Goal: Task Accomplishment & Management: Use online tool/utility

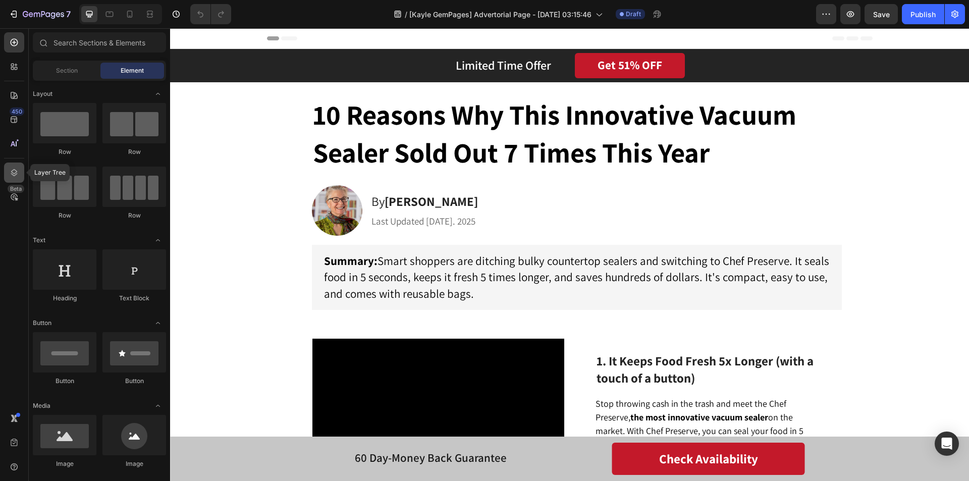
click at [17, 178] on div at bounding box center [14, 172] width 20 height 20
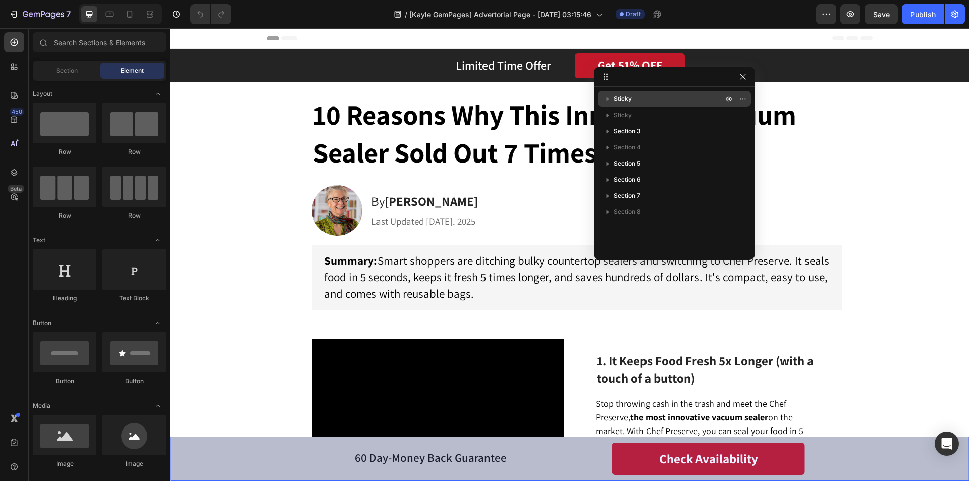
click at [673, 100] on p "Sticky" at bounding box center [668, 99] width 111 height 10
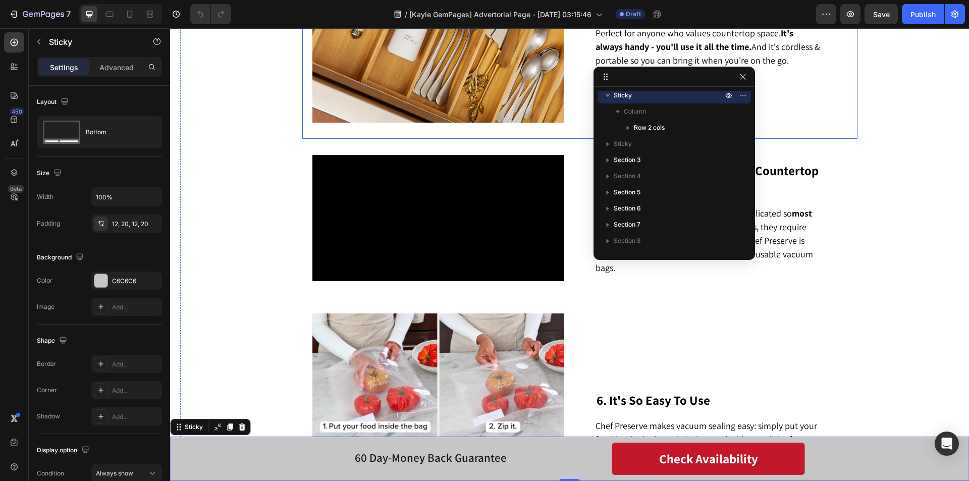
scroll to position [908, 0]
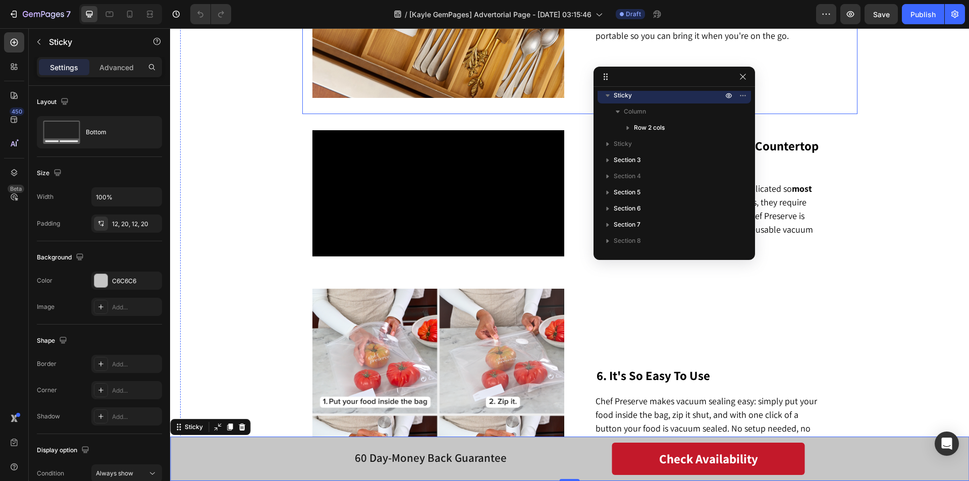
click at [580, 114] on div "Image 4. It's Compact, Cordless & Portable Heading Chef Preserve is small enoug…" at bounding box center [579, 2] width 555 height 226
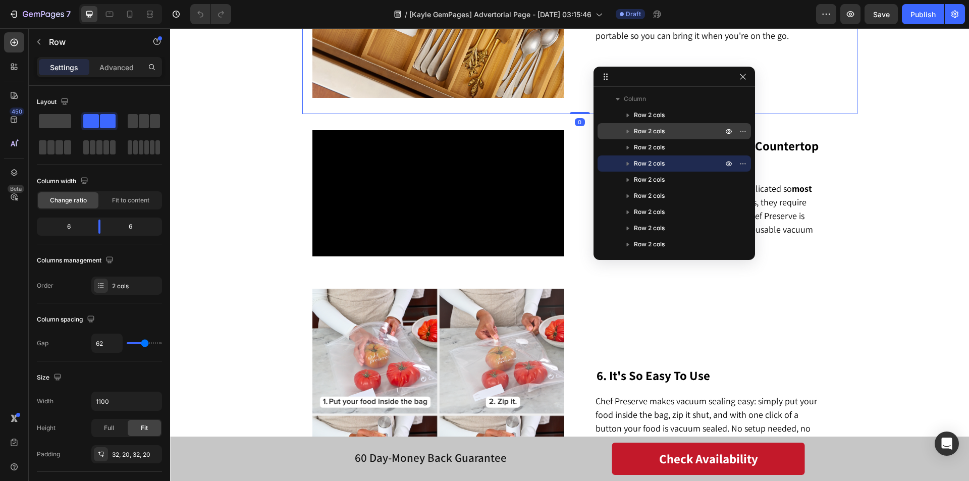
scroll to position [28, 0]
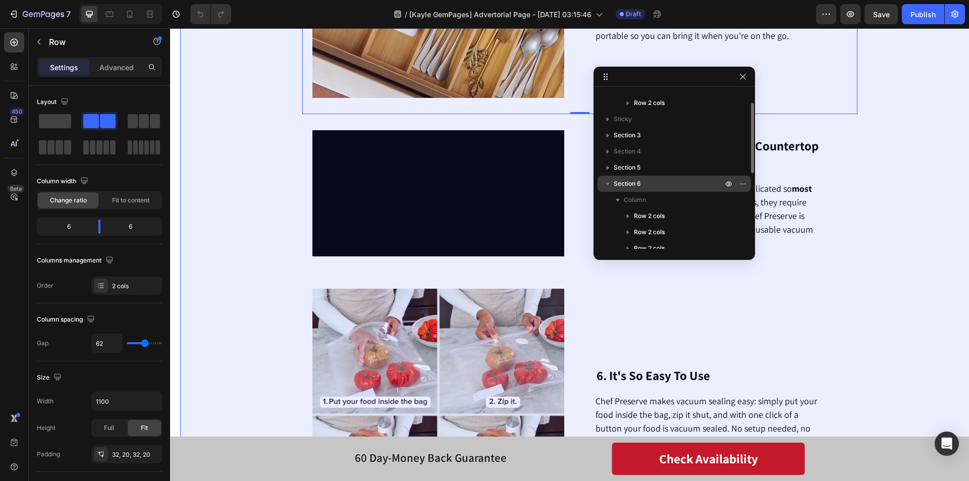
click at [606, 185] on icon "button" at bounding box center [607, 184] width 10 height 10
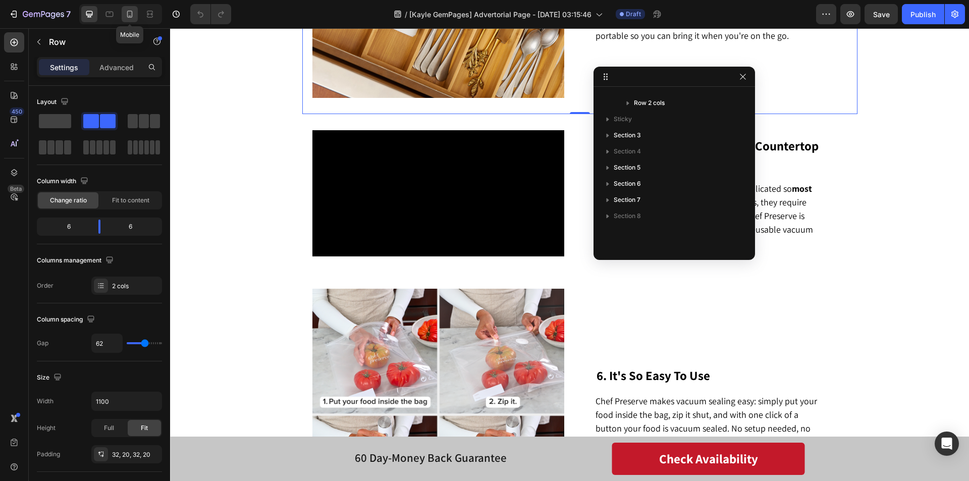
click at [132, 17] on icon at bounding box center [130, 14] width 6 height 7
type input "0"
type input "100%"
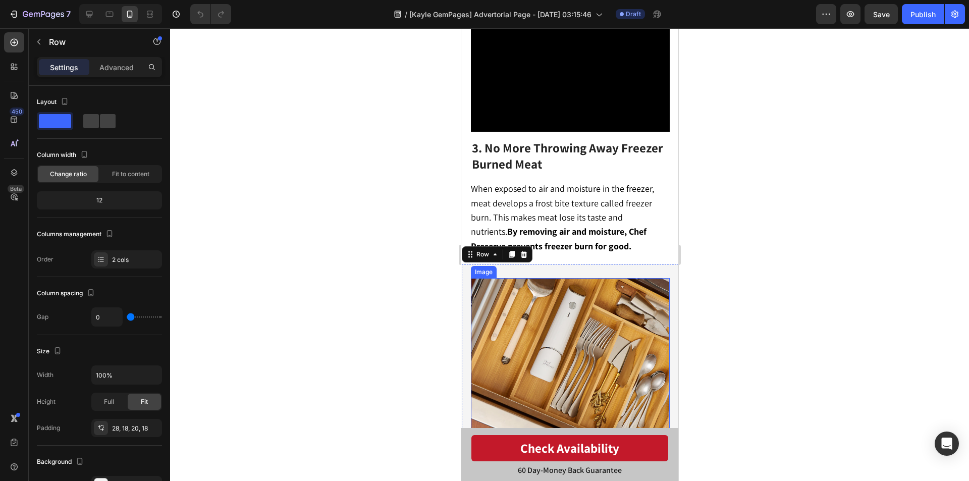
scroll to position [944, 0]
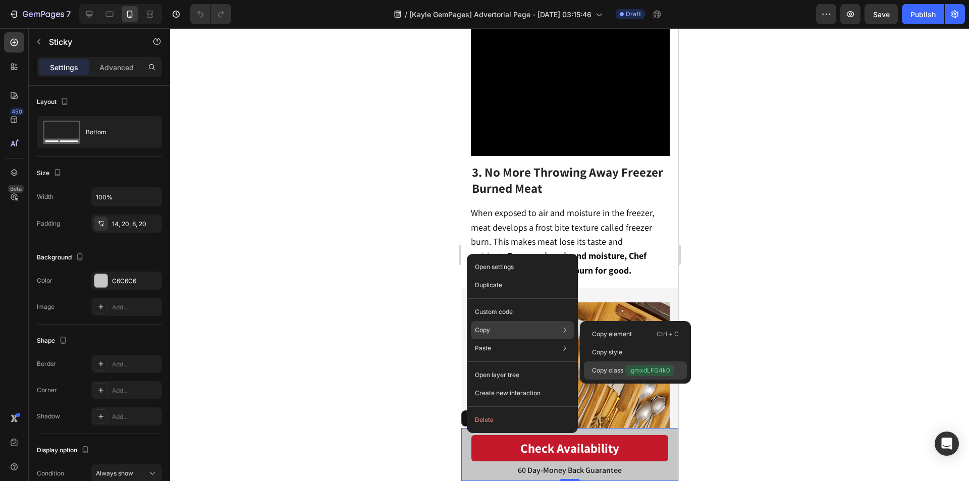
click at [643, 368] on span ".gmxdLFG4k0" at bounding box center [649, 370] width 49 height 11
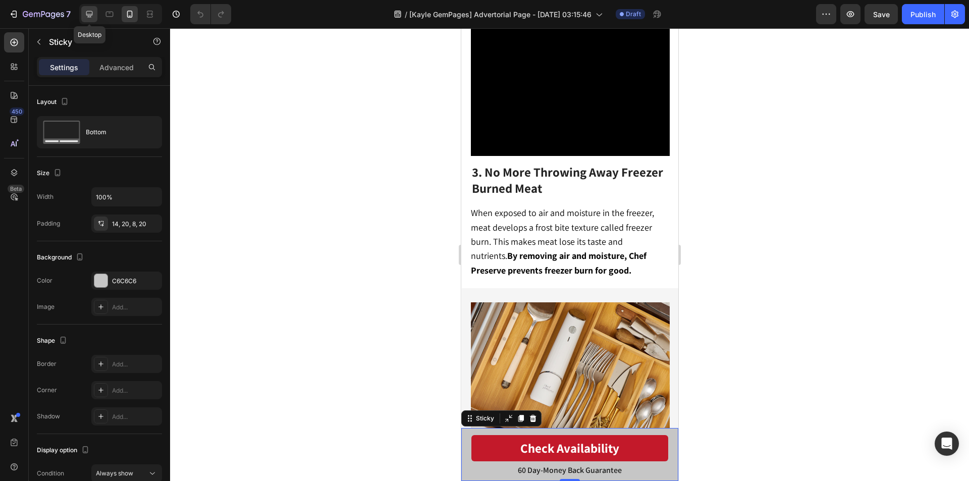
click at [89, 9] on div at bounding box center [89, 14] width 16 height 16
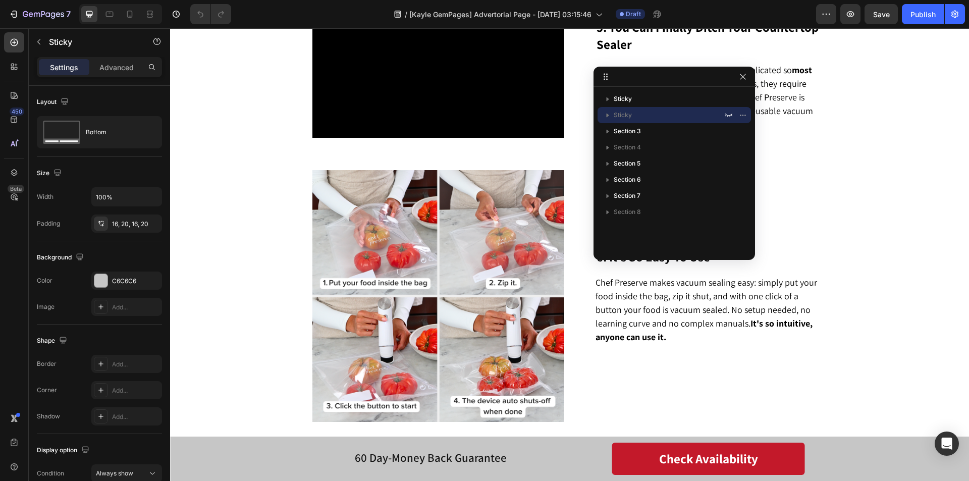
scroll to position [991, 0]
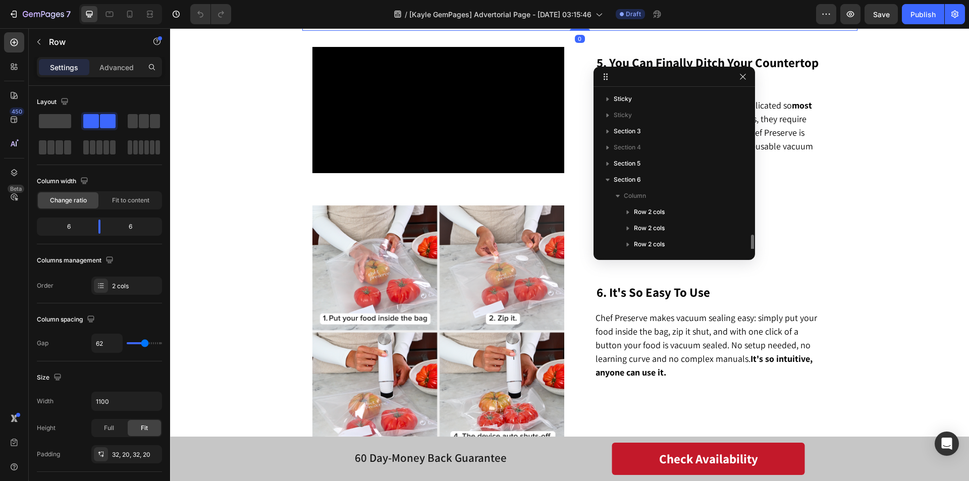
scroll to position [97, 0]
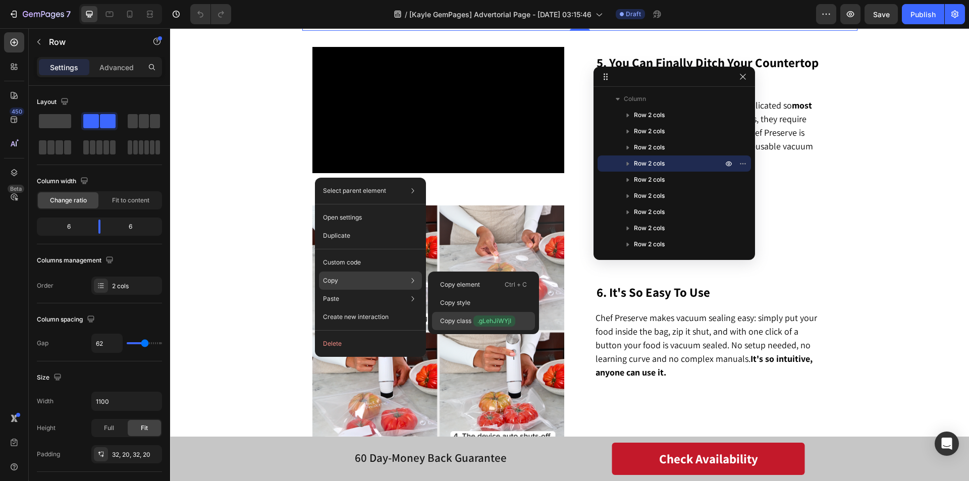
click at [489, 318] on span ".gLehJiWYjI" at bounding box center [494, 320] width 42 height 11
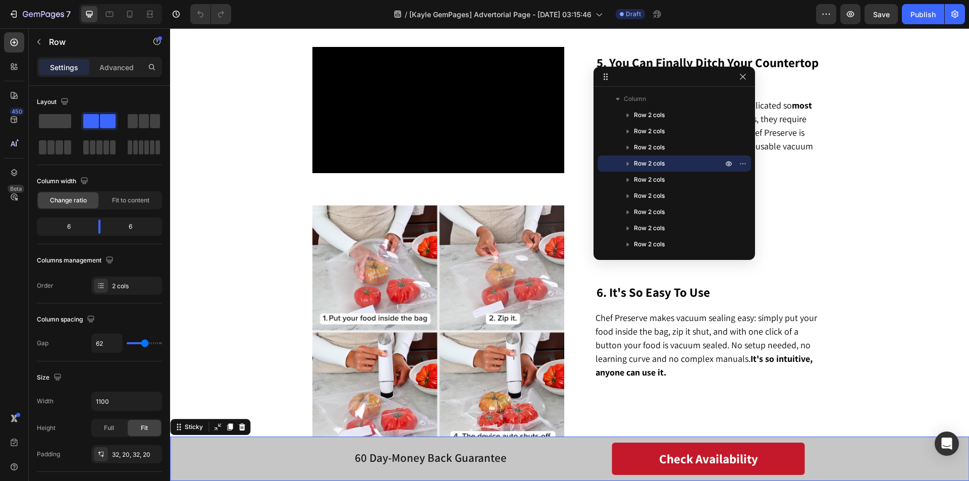
scroll to position [0, 0]
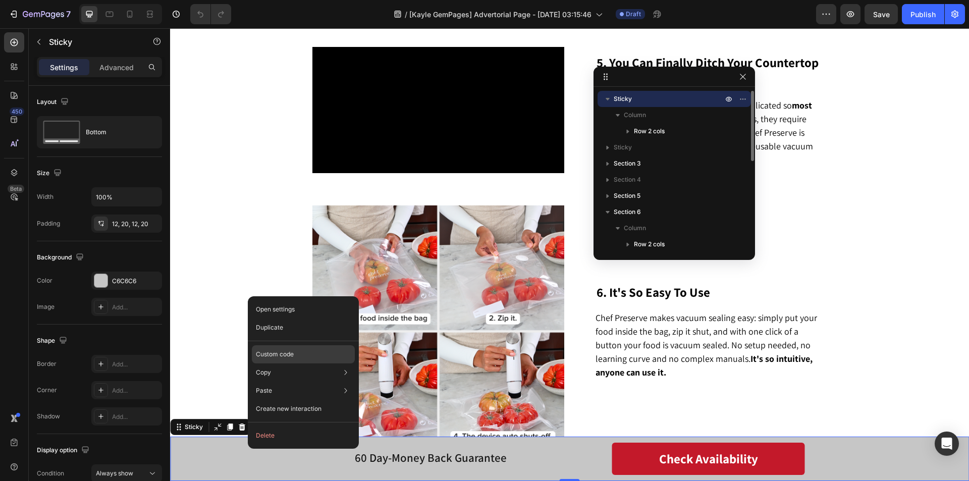
click at [278, 350] on p "Custom code" at bounding box center [275, 354] width 38 height 9
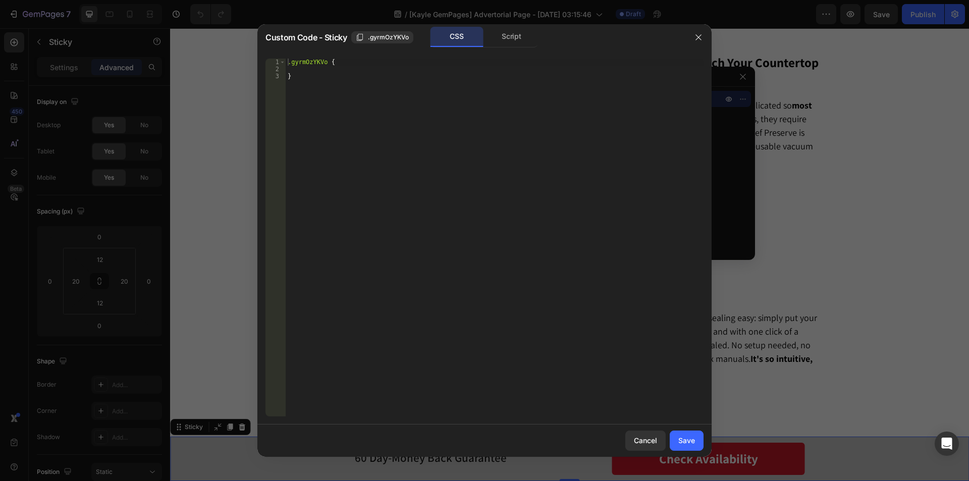
click at [289, 60] on div ".gyrmOzYKVo { }" at bounding box center [495, 245] width 418 height 372
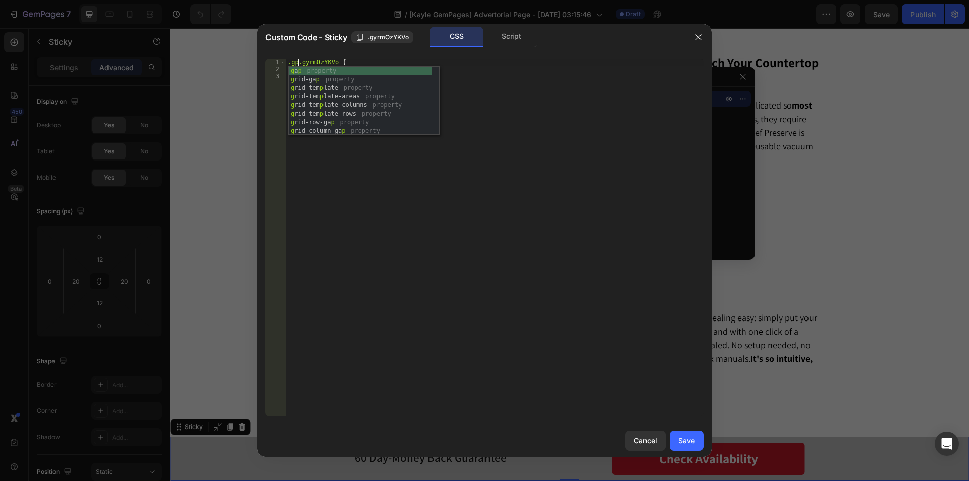
scroll to position [0, 1]
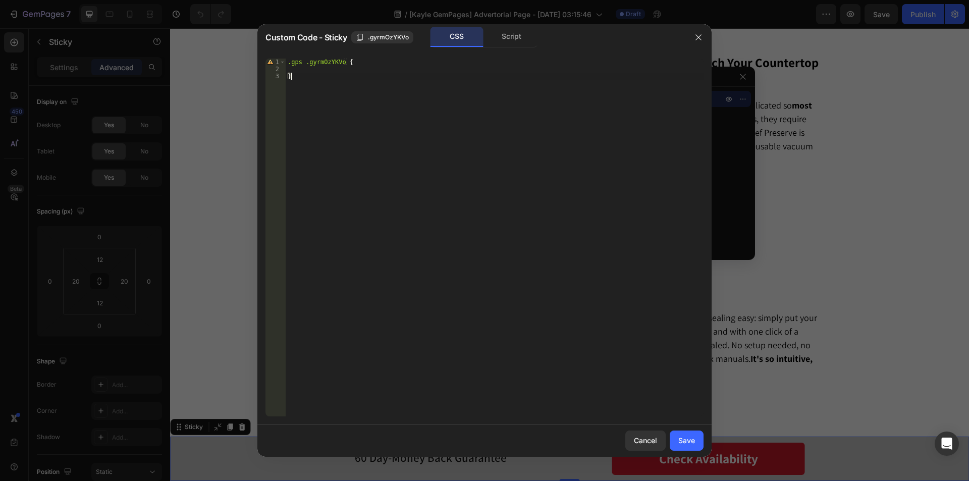
click at [323, 73] on div ".gps .gyrmOzYKVo { }" at bounding box center [495, 245] width 418 height 372
type textarea "}"
click at [323, 70] on div ".gps .gyrmOzYKVo { }" at bounding box center [495, 245] width 418 height 372
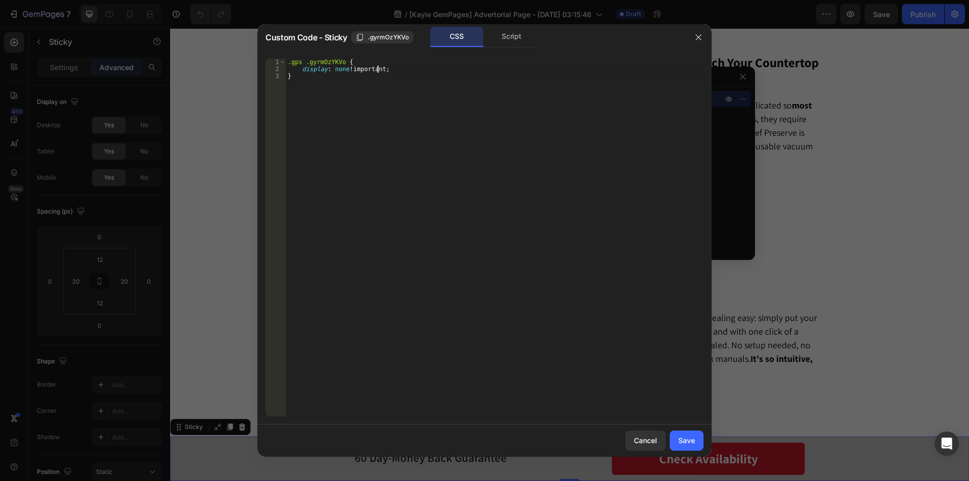
click at [333, 86] on div ".gps .gyrmOzYKVo { display : none !important ; }" at bounding box center [495, 245] width 418 height 372
type textarea "}"
paste textarea "}"
click at [324, 84] on div ".gps .gyrmOzYKVo { display : none !important ; } .gmxdLFG4k0.isShow { display :…" at bounding box center [495, 245] width 418 height 372
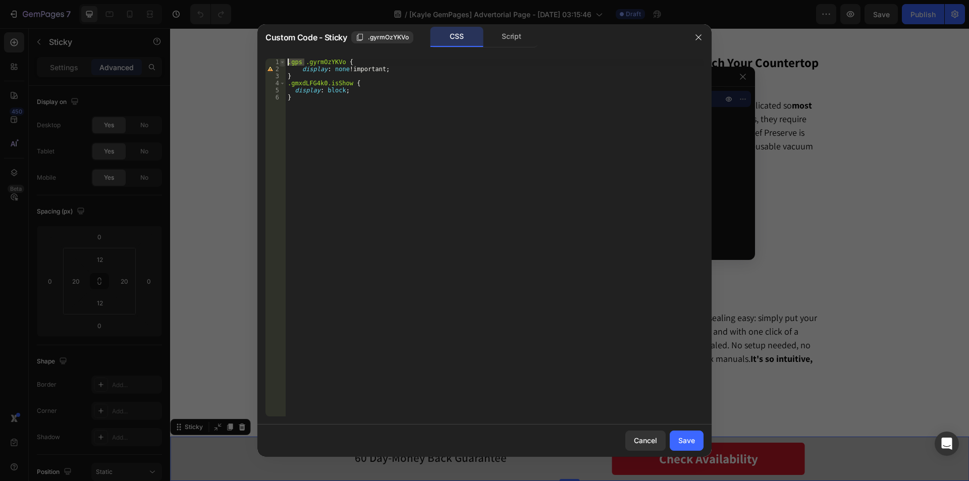
drag, startPoint x: 305, startPoint y: 63, endPoint x: 283, endPoint y: 62, distance: 22.2
click at [283, 62] on div ".gmxdLFG4k0.isShow { 1 2 3 4 5 6 .gps .gyrmOzYKVo { display : none !important ;…" at bounding box center [484, 238] width 438 height 358
click at [288, 80] on div ".gps .gyrmOzYKVo { display : none !important ; } .gmxdLFG4k0.isShow { display :…" at bounding box center [495, 245] width 418 height 372
paste textarea ".gps"
click at [341, 88] on div ".gps .gyrmOzYKVo { display : none !important ; } .gps .gmxdLFG4k0.isShow { disp…" at bounding box center [495, 245] width 418 height 372
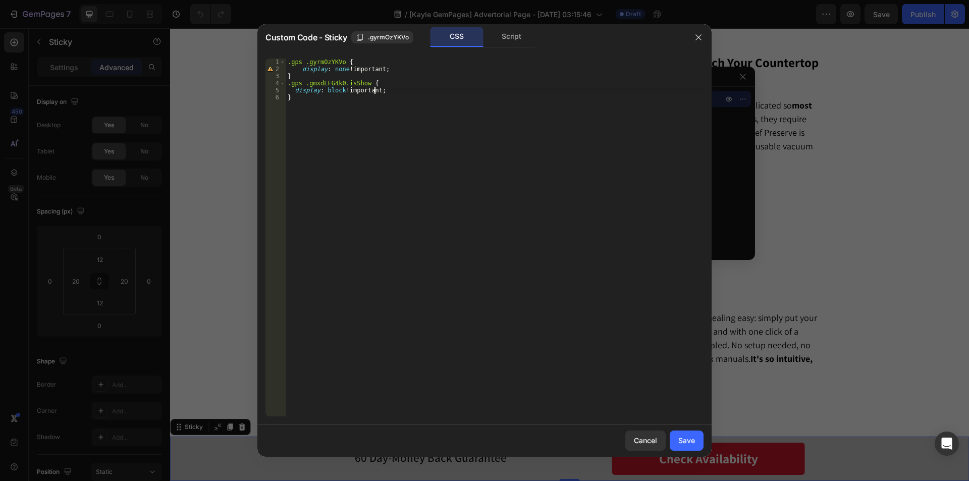
scroll to position [0, 4]
click at [515, 36] on div "Script" at bounding box center [511, 37] width 53 height 20
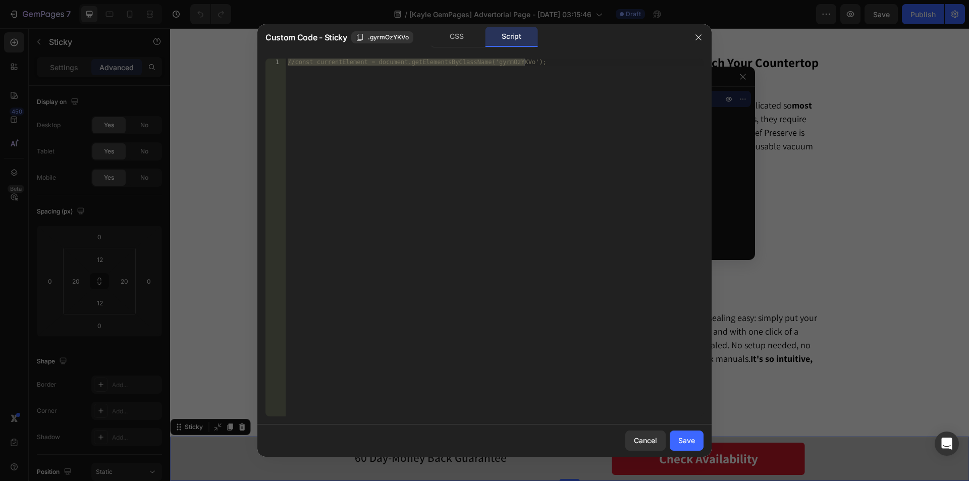
click at [474, 124] on div "//const currentElement = document.getElementsByClassName('gyrmOzYKVo');" at bounding box center [495, 238] width 418 height 358
paste textarea "}"
type textarea "});"
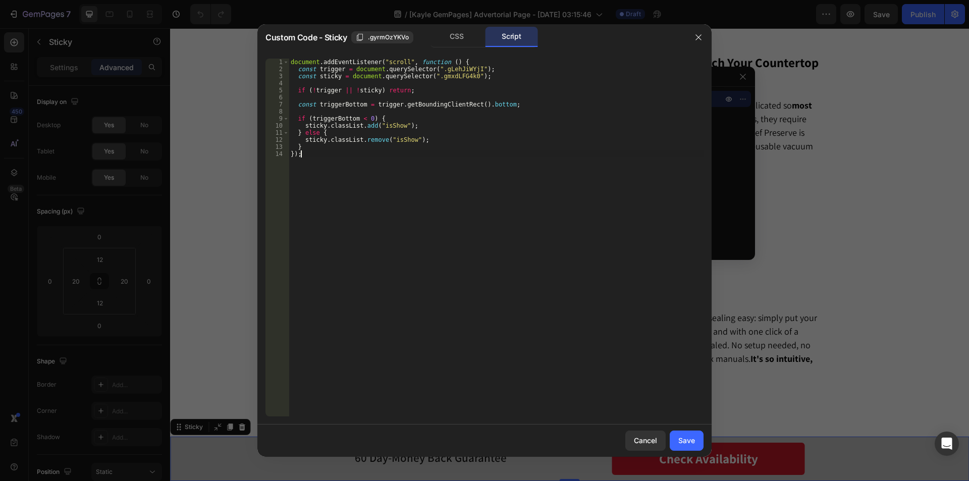
scroll to position [0, 1]
click at [688, 442] on div "Save" at bounding box center [686, 440] width 17 height 11
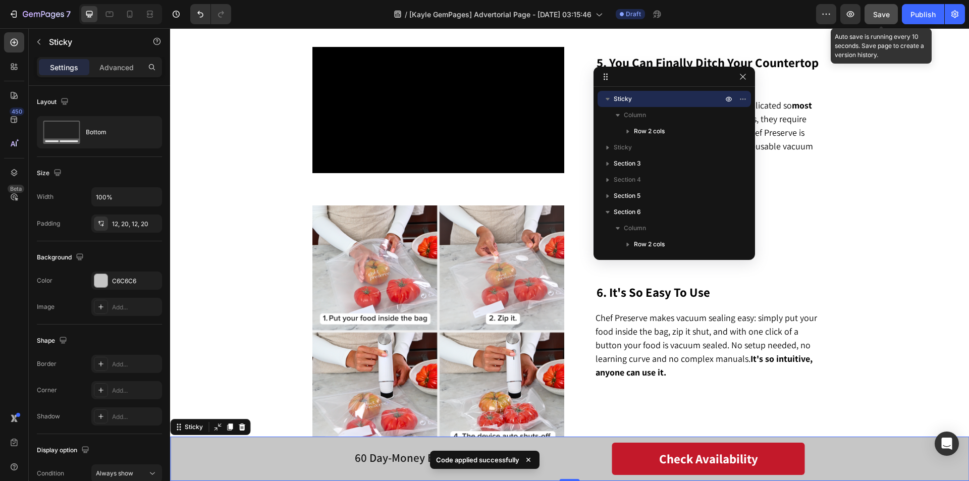
click at [882, 20] on button "Save" at bounding box center [880, 14] width 33 height 20
click at [847, 14] on icon "button" at bounding box center [850, 14] width 10 height 10
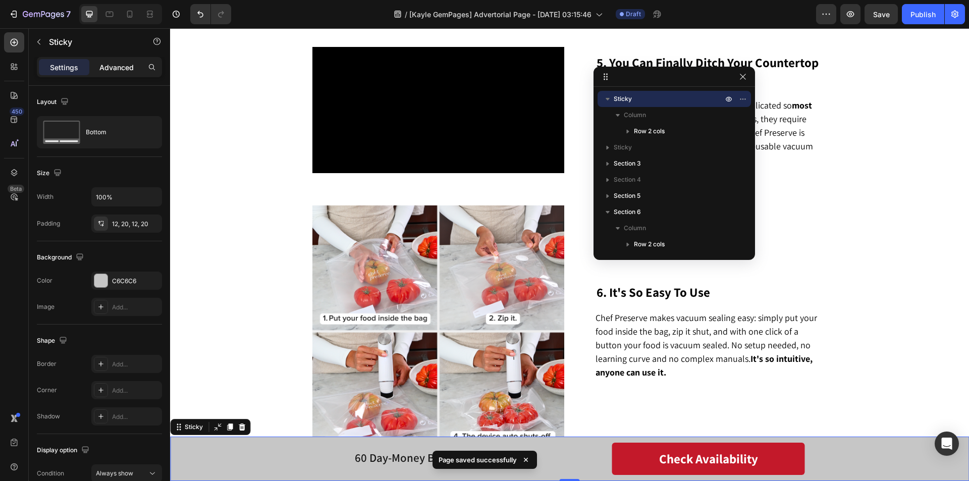
click at [112, 65] on p "Advanced" at bounding box center [116, 67] width 34 height 11
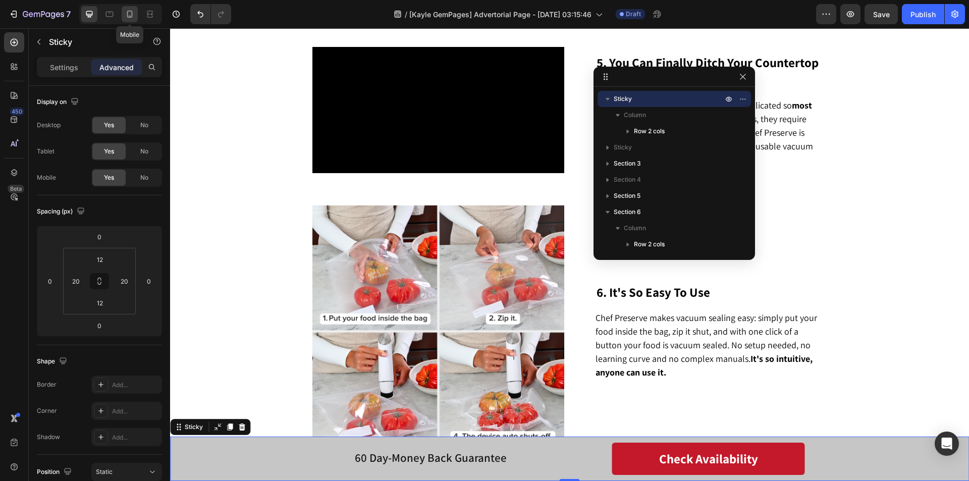
click at [135, 14] on icon at bounding box center [130, 14] width 10 height 10
type input "10"
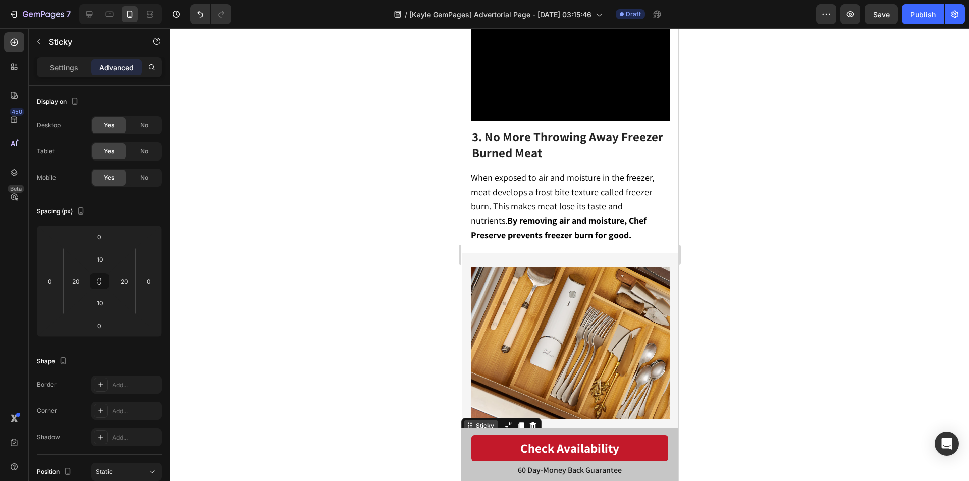
scroll to position [1013, 0]
click at [16, 175] on icon at bounding box center [14, 172] width 7 height 7
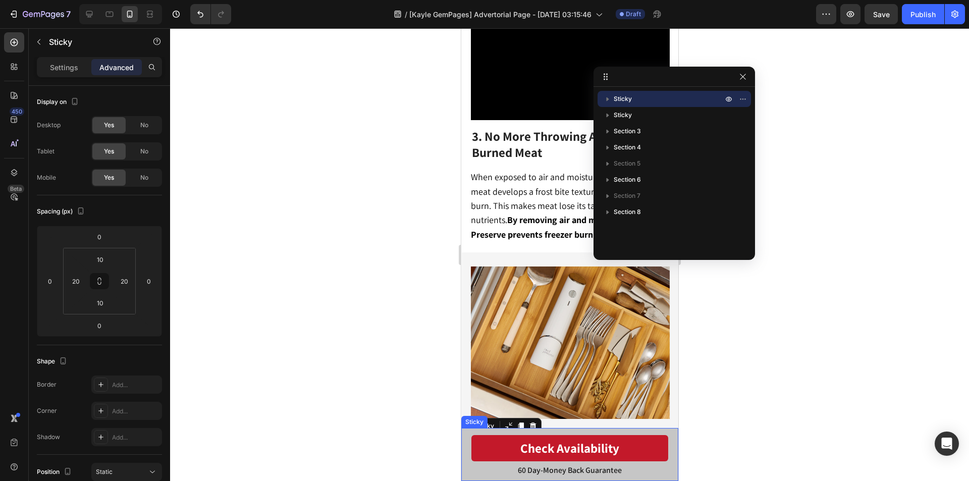
click at [466, 469] on div "60 Day-Money Back Guarantee Text Block Check Availability Button Row Sticky" at bounding box center [569, 454] width 217 height 53
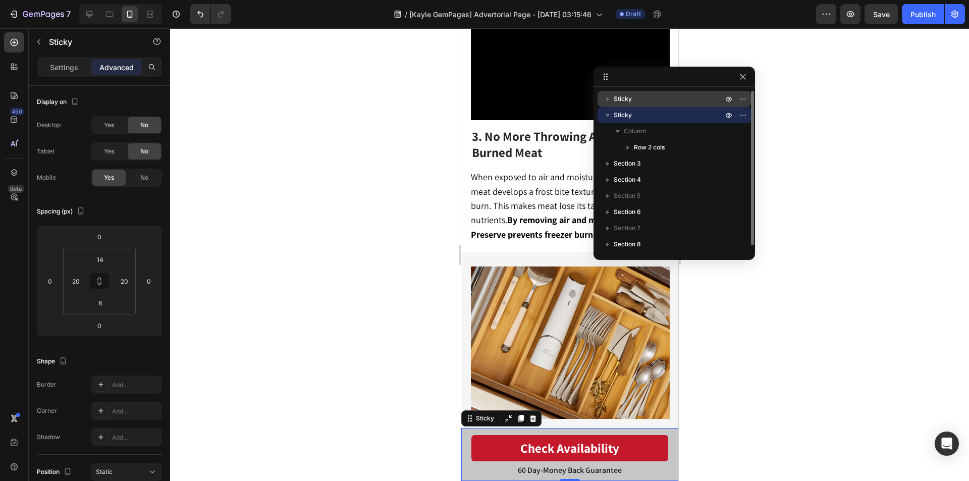
click at [636, 99] on p "Sticky" at bounding box center [668, 99] width 111 height 10
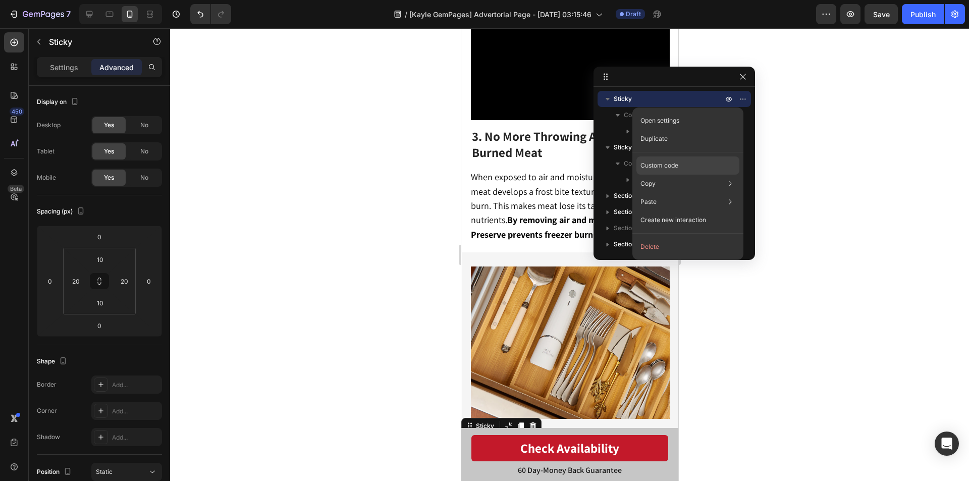
click at [661, 170] on div "Custom code" at bounding box center [687, 165] width 103 height 18
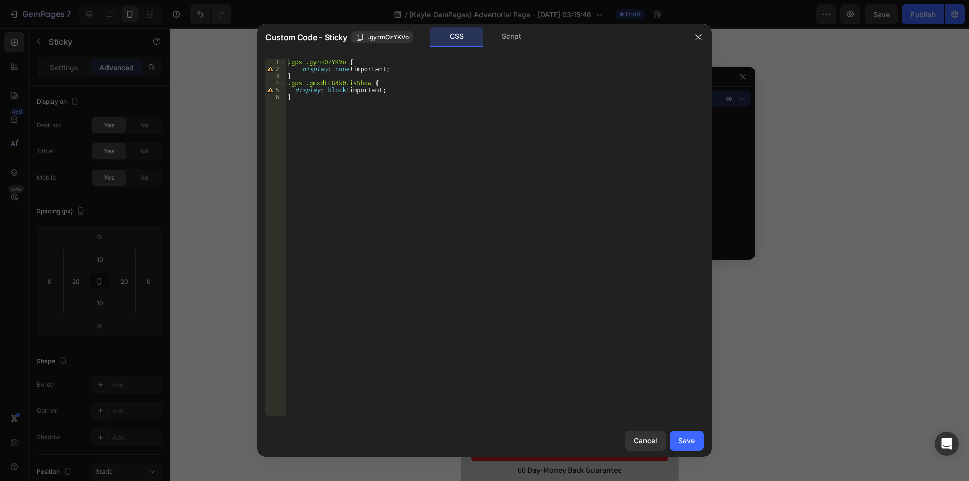
type textarea ".gps .gyrmOzYKVo {"
click at [318, 62] on div ".gps .gyrmOzYKVo { display : none !important ; } .gps .gmxdLFG4k0.isShow { disp…" at bounding box center [495, 245] width 418 height 372
click at [305, 59] on div ".gps .gyrmOzYKVo { display : none !important ; } .gps .gmxdLFG4k0.isShow { disp…" at bounding box center [495, 245] width 418 height 372
click at [340, 59] on div ".gps .gyrmOzYKVo { display : none !important ; } .gps .gmxdLFG4k0.isShow { disp…" at bounding box center [495, 245] width 418 height 372
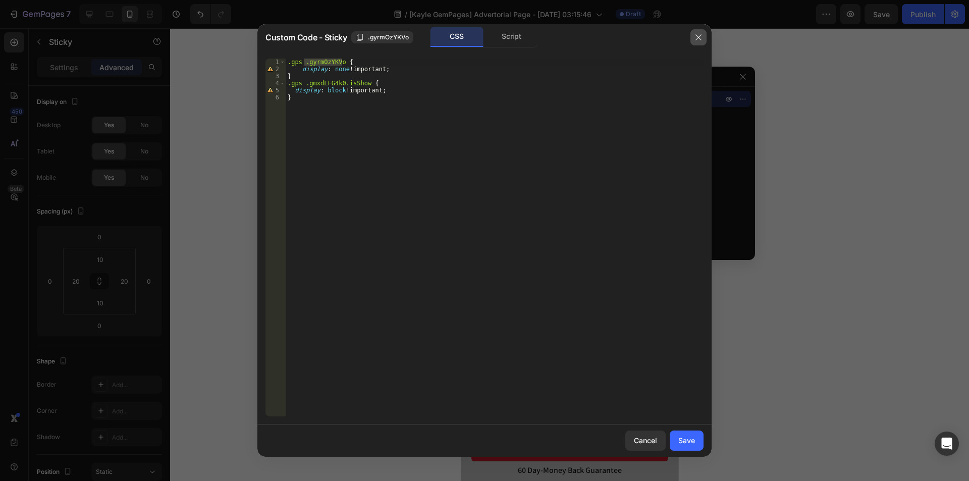
click at [697, 34] on icon "button" at bounding box center [698, 37] width 8 height 8
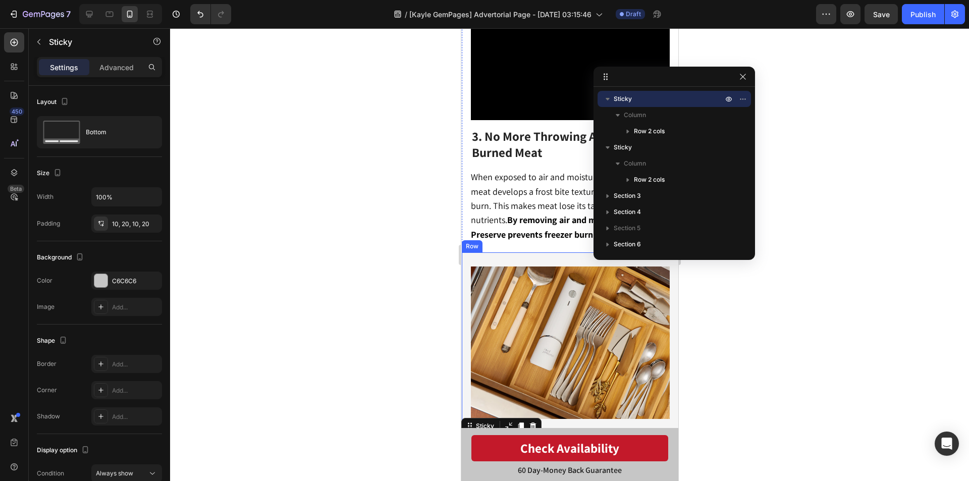
click at [466, 292] on div "Image 4. It's Compact, Cordless & Portable Heading Chef Preserve is small enoug…" at bounding box center [569, 393] width 217 height 283
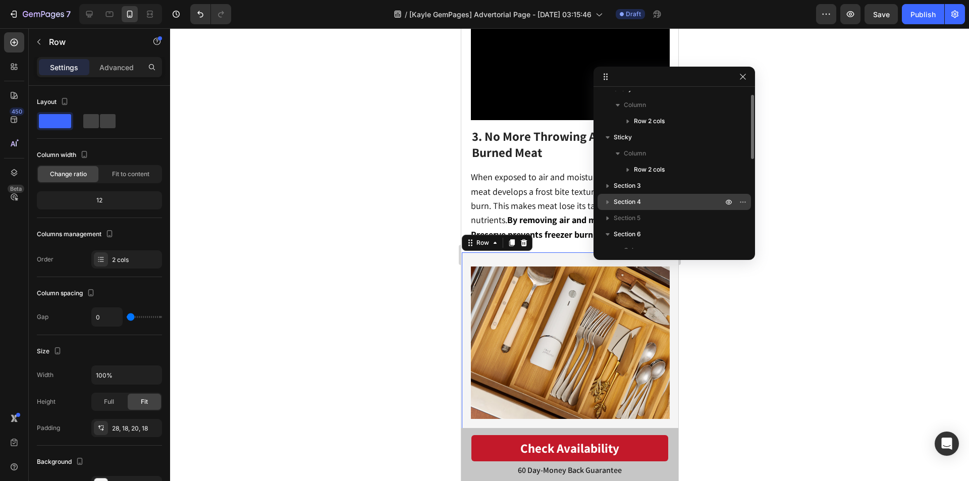
scroll to position [61, 0]
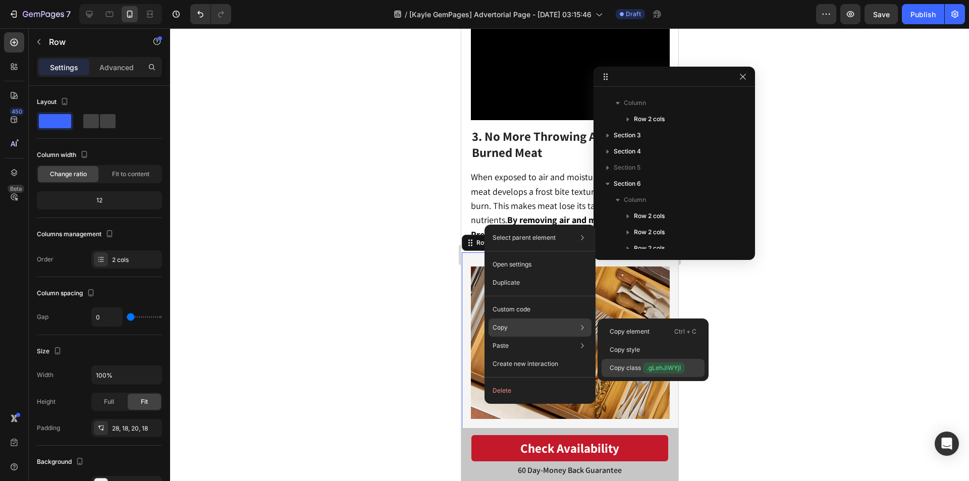
click at [669, 366] on span ".gLehJiWYjI" at bounding box center [664, 367] width 42 height 11
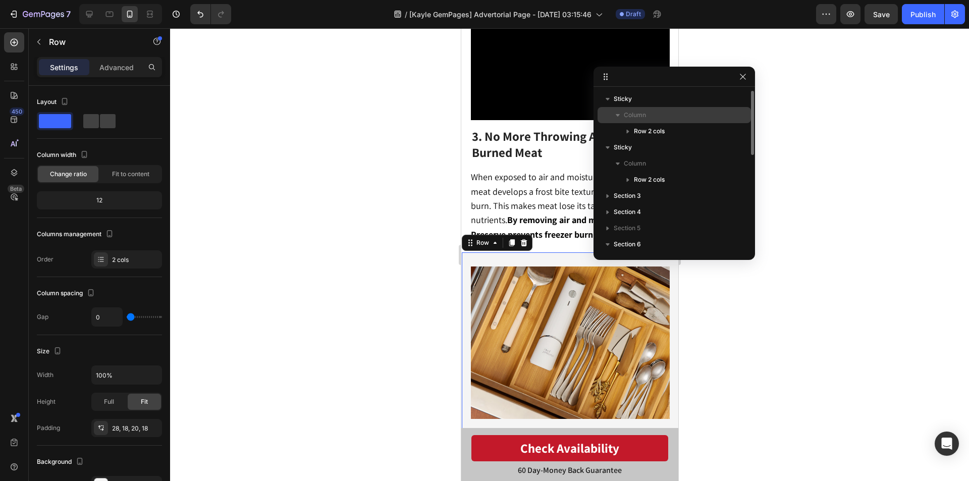
scroll to position [761, 0]
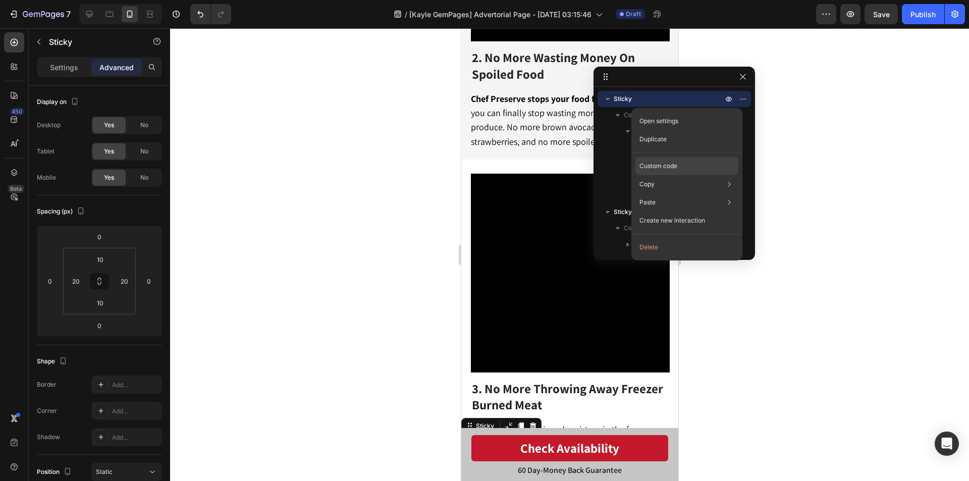
click at [658, 167] on p "Custom code" at bounding box center [658, 165] width 38 height 9
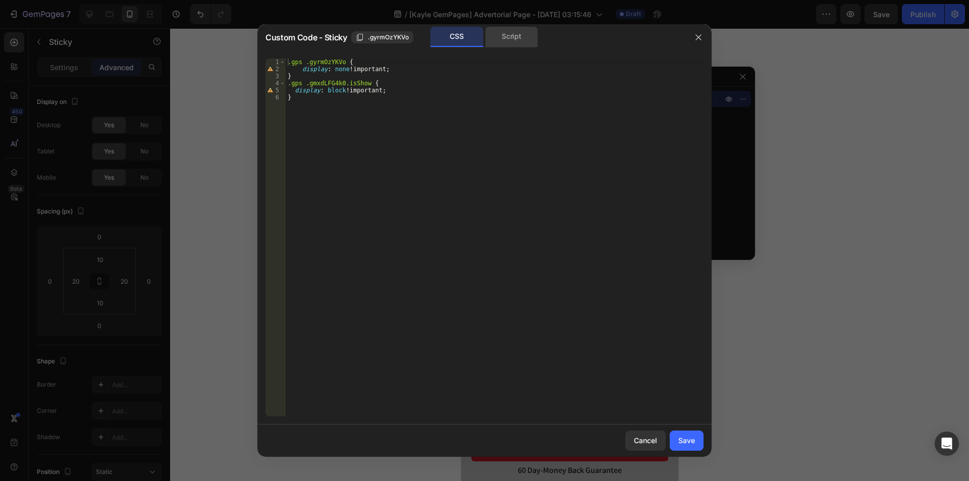
click at [497, 33] on div "Script" at bounding box center [511, 37] width 53 height 20
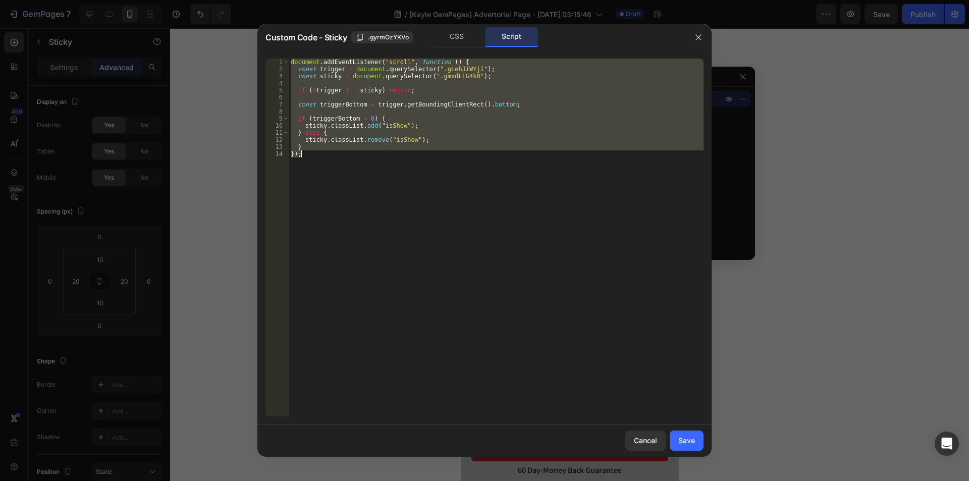
click at [403, 107] on div "document . addEventListener ( "scroll" , function ( ) { const trigger = documen…" at bounding box center [496, 238] width 415 height 358
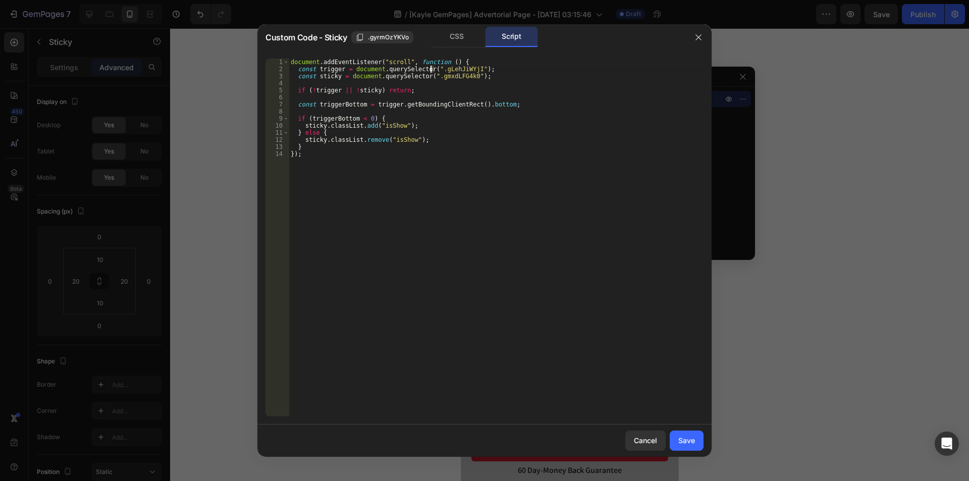
click at [431, 67] on div "document . addEventListener ( "scroll" , function ( ) { const trigger = documen…" at bounding box center [496, 245] width 415 height 372
type textarea "const trigger = document.querySelector("#gLehJiWYjI");"
click at [689, 438] on div "Save" at bounding box center [686, 440] width 17 height 11
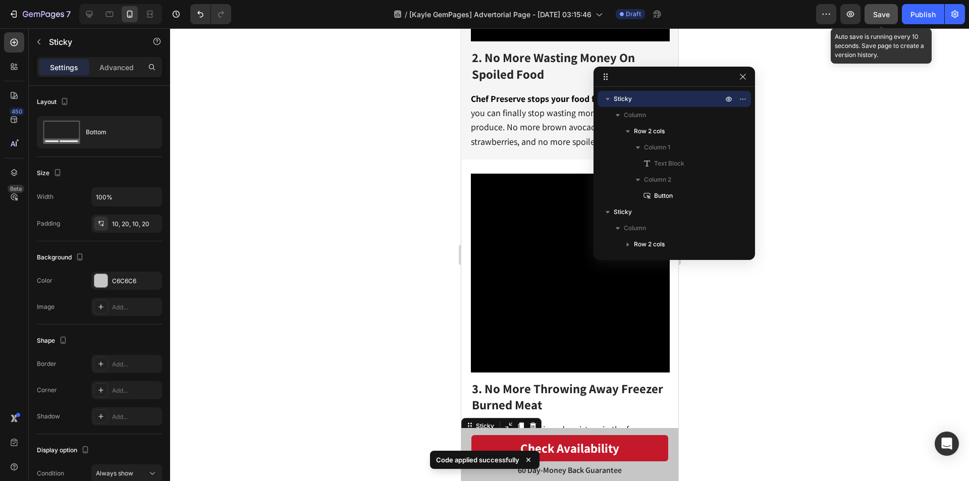
click at [889, 13] on span "Save" at bounding box center [881, 14] width 17 height 9
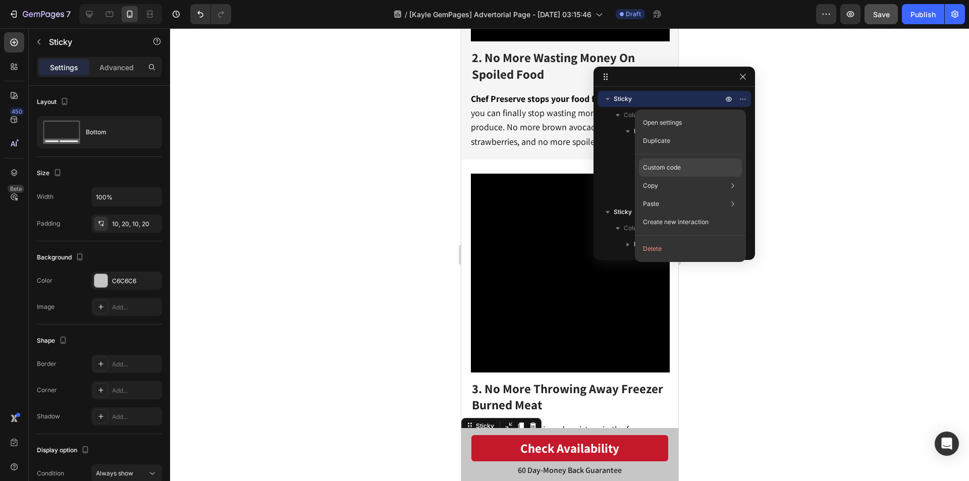
click at [664, 163] on p "Custom code" at bounding box center [662, 167] width 38 height 9
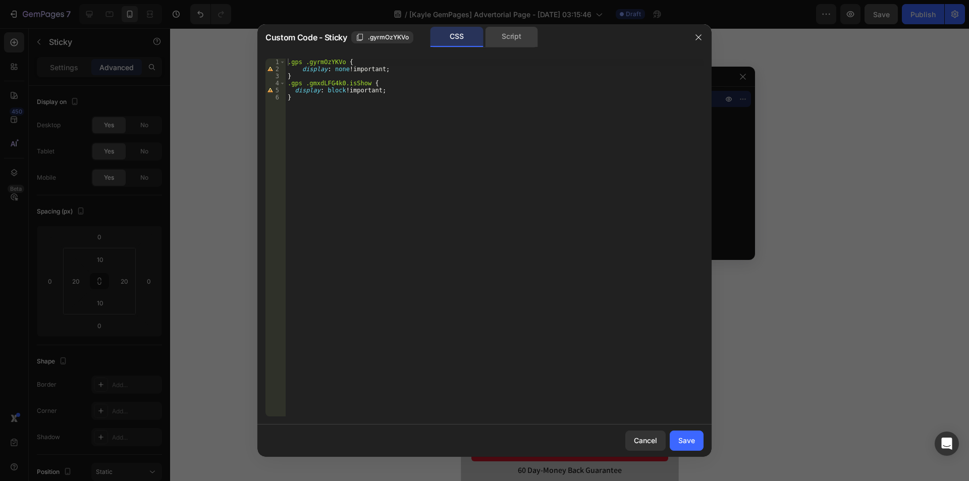
click at [502, 40] on div "Script" at bounding box center [511, 37] width 53 height 20
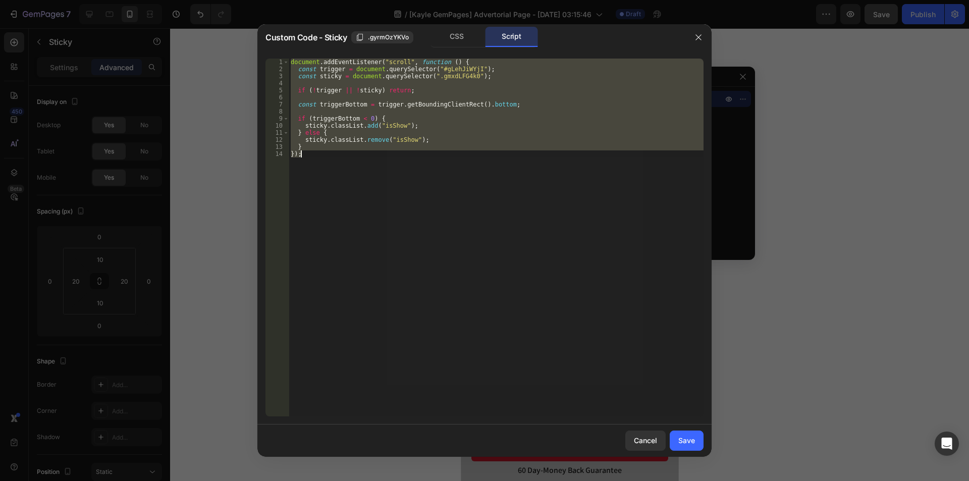
click at [439, 210] on div "document . addEventListener ( "scroll" , function ( ) { const trigger = documen…" at bounding box center [496, 238] width 415 height 358
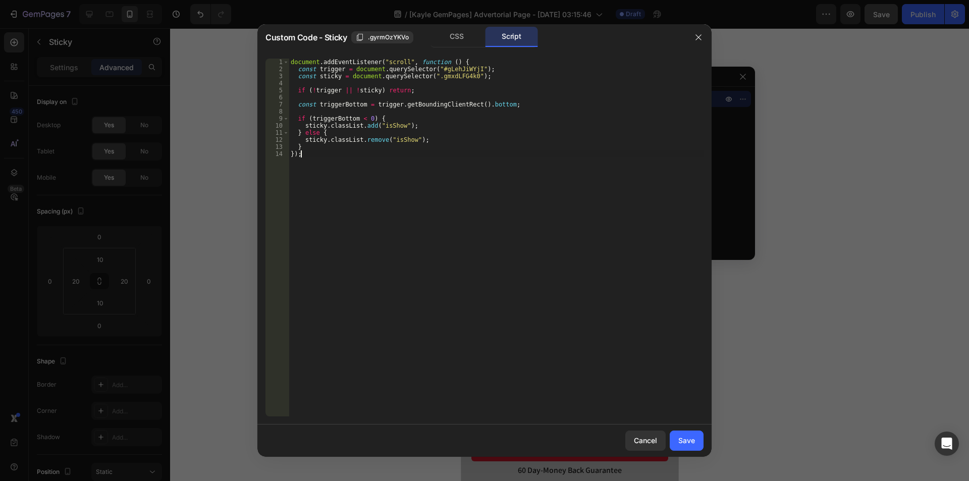
click at [290, 62] on div "document . addEventListener ( "scroll" , function ( ) { const trigger = documen…" at bounding box center [496, 245] width 415 height 372
type textarea "document.addEventListener("scroll", function () {"
paste textarea "document.addEventListener("DOMContentLoaded", () => {"
drag, startPoint x: 301, startPoint y: 162, endPoint x: 290, endPoint y: 161, distance: 11.6
click at [290, 161] on div "document . addEventListener ( "DOMContentLoaded" , ( ) => { document . addEvent…" at bounding box center [496, 245] width 415 height 372
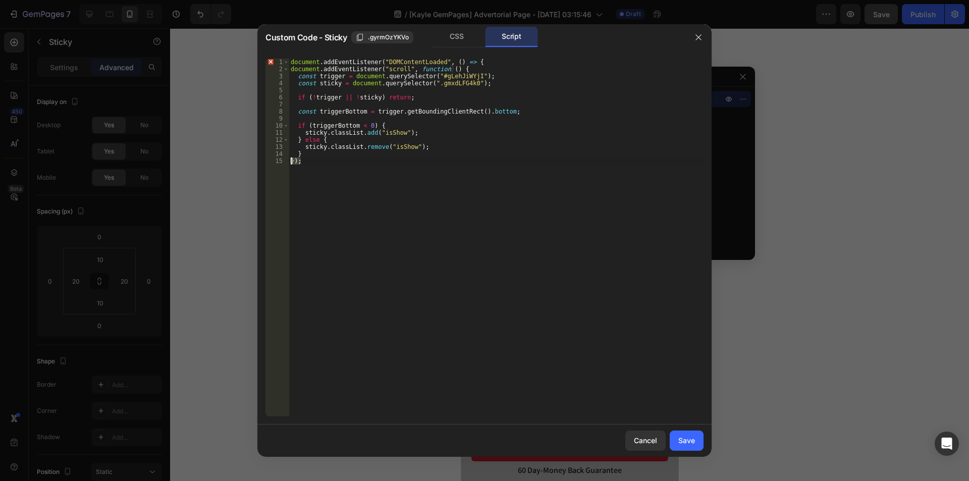
type textarea "});"
click at [307, 163] on div "document . addEventListener ( "DOMContentLoaded" , ( ) => { document . addEvent…" at bounding box center [496, 238] width 415 height 358
paste textarea "});"
type textarea "});"
click at [684, 441] on div "Save" at bounding box center [686, 440] width 17 height 11
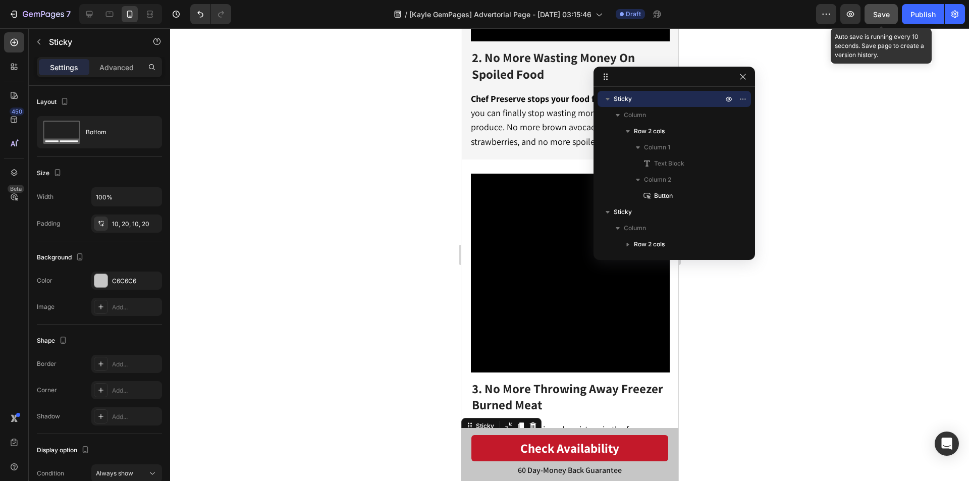
click at [886, 22] on button "Save" at bounding box center [880, 14] width 33 height 20
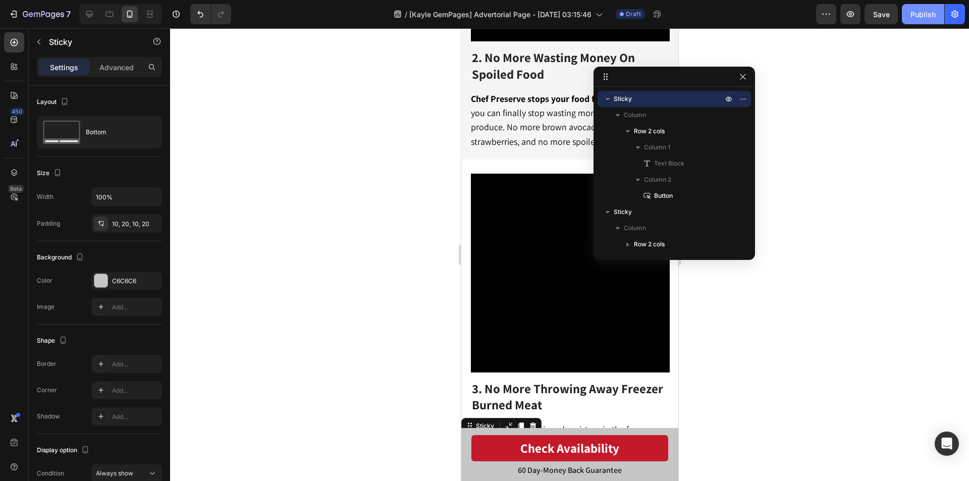
click at [923, 19] on div "Publish" at bounding box center [922, 14] width 25 height 11
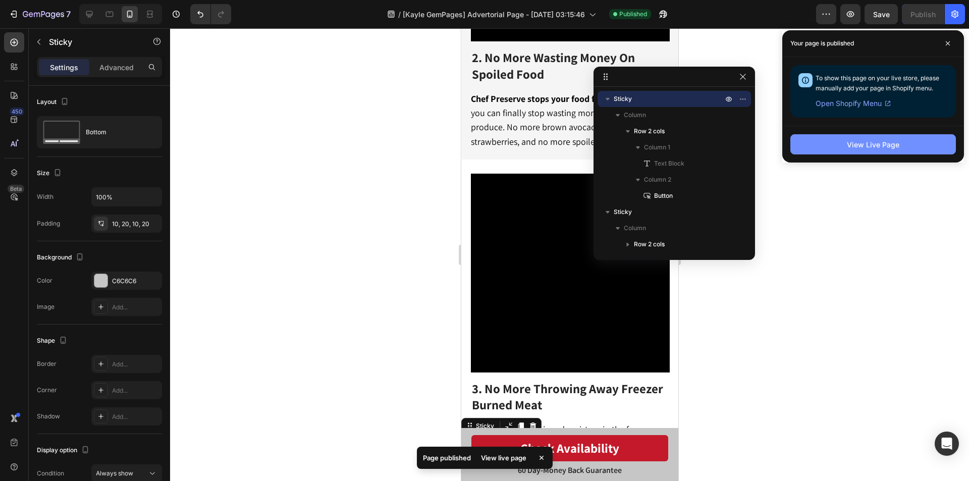
click at [877, 152] on button "View Live Page" at bounding box center [872, 144] width 165 height 20
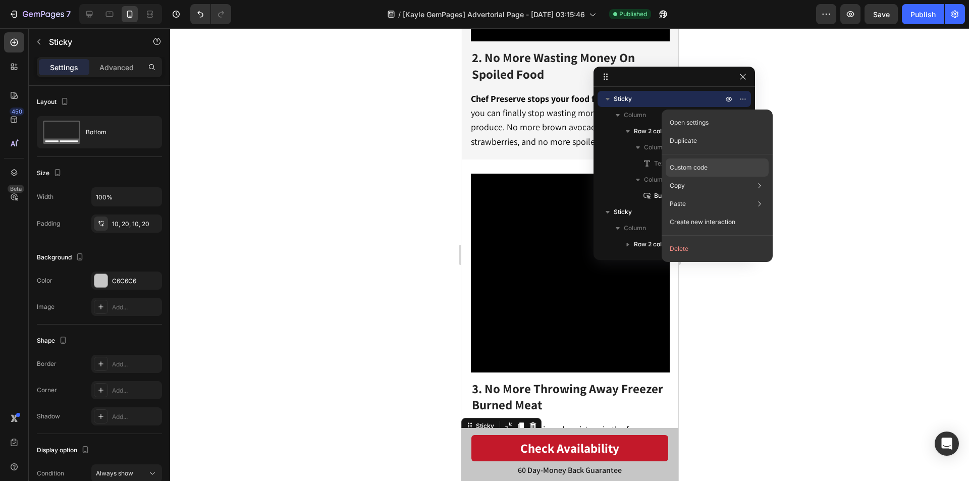
click at [694, 165] on p "Custom code" at bounding box center [688, 167] width 38 height 9
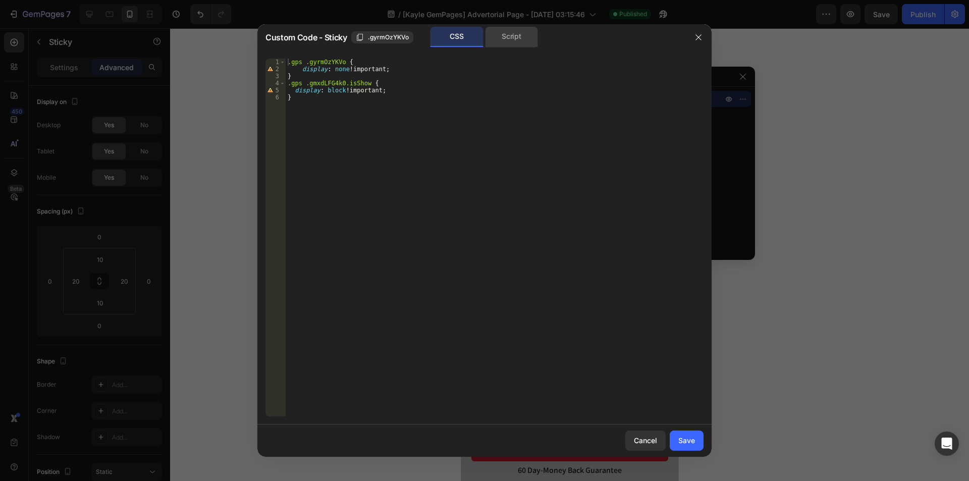
click at [517, 36] on div "Script" at bounding box center [511, 37] width 53 height 20
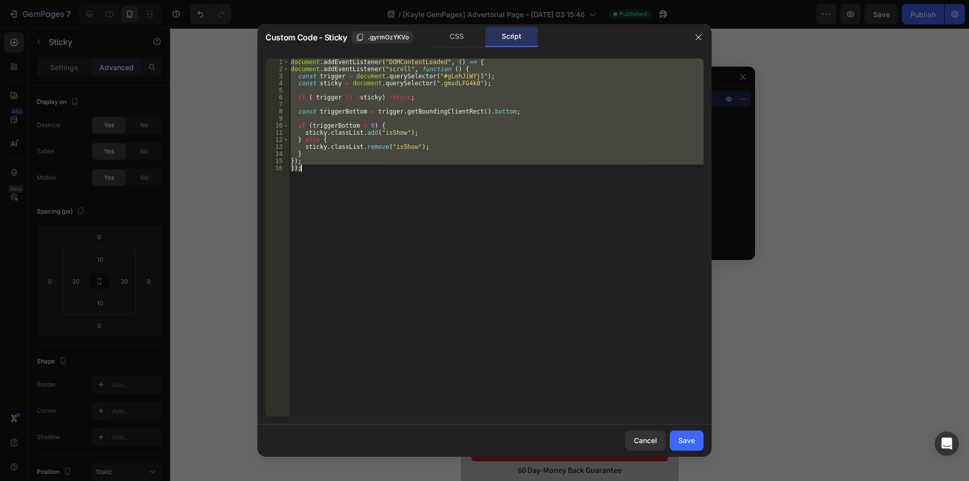
click at [482, 176] on div "document . addEventListener ( "DOMContentLoaded" , ( ) => { document . addEvent…" at bounding box center [496, 238] width 415 height 358
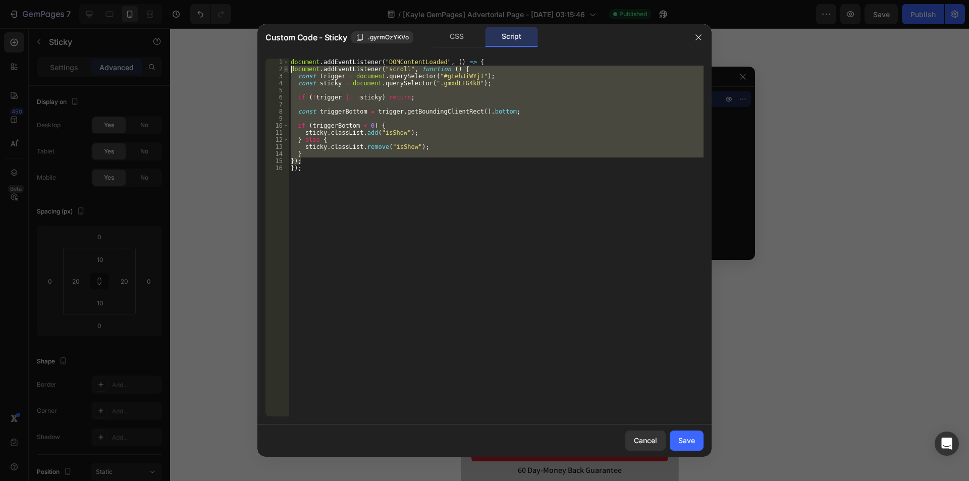
drag, startPoint x: 302, startPoint y: 161, endPoint x: 285, endPoint y: 72, distance: 91.5
click at [285, 72] on div "}); 1 2 3 4 5 6 7 8 9 10 11 12 13 14 15 16 document . addEventListener ( "DOMCo…" at bounding box center [484, 238] width 438 height 358
click at [428, 113] on div "document . addEventListener ( "DOMContentLoaded" , ( ) => { document . addEvent…" at bounding box center [496, 238] width 415 height 358
type textarea "const triggerBottom = trigger.getBoundingClientRect().bottom;"
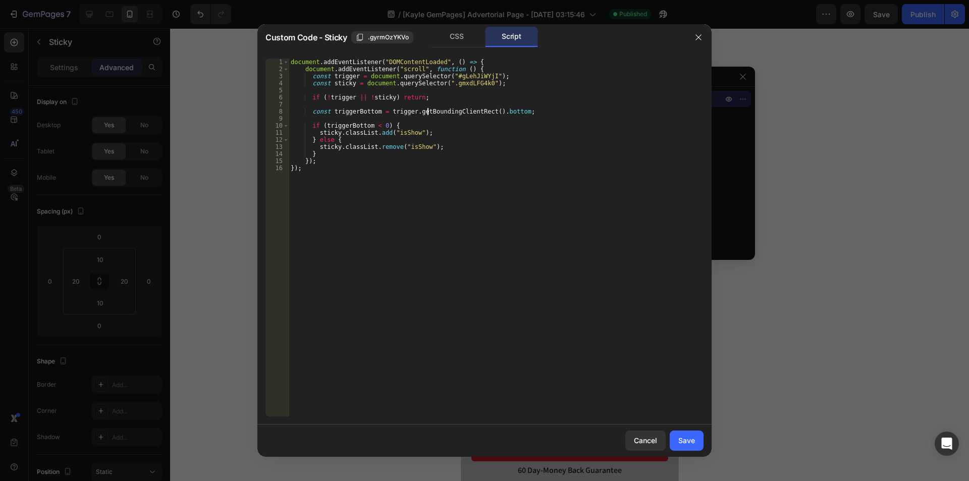
click at [344, 109] on div "document . addEventListener ( "DOMContentLoaded" , ( ) => { document . addEvent…" at bounding box center [496, 245] width 415 height 372
click at [511, 118] on div "document . addEventListener ( "DOMContentLoaded" , ( ) => { document . addEvent…" at bounding box center [496, 245] width 415 height 372
paste textarea "triggerBottom"
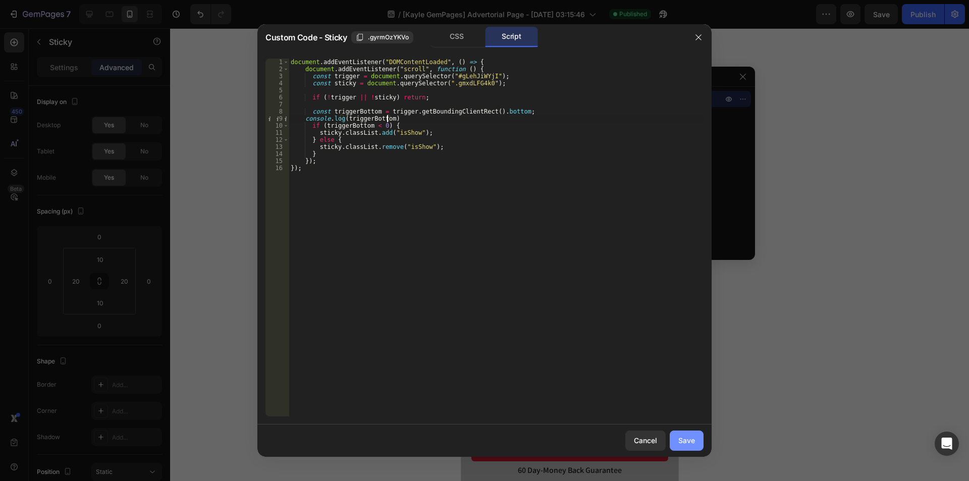
type textarea "console.log(triggerBottom)"
click at [688, 443] on div "Save" at bounding box center [686, 440] width 17 height 11
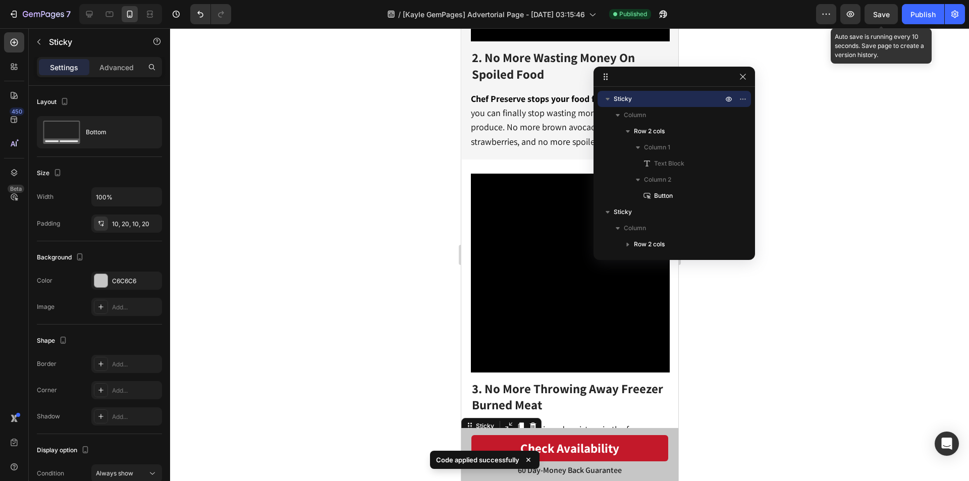
click at [879, 16] on span "Save" at bounding box center [881, 14] width 17 height 9
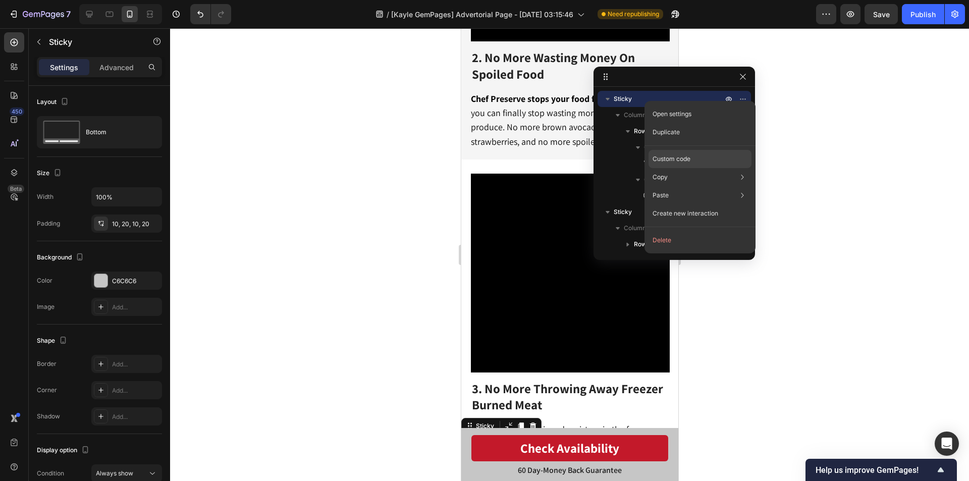
click at [672, 156] on p "Custom code" at bounding box center [671, 158] width 38 height 9
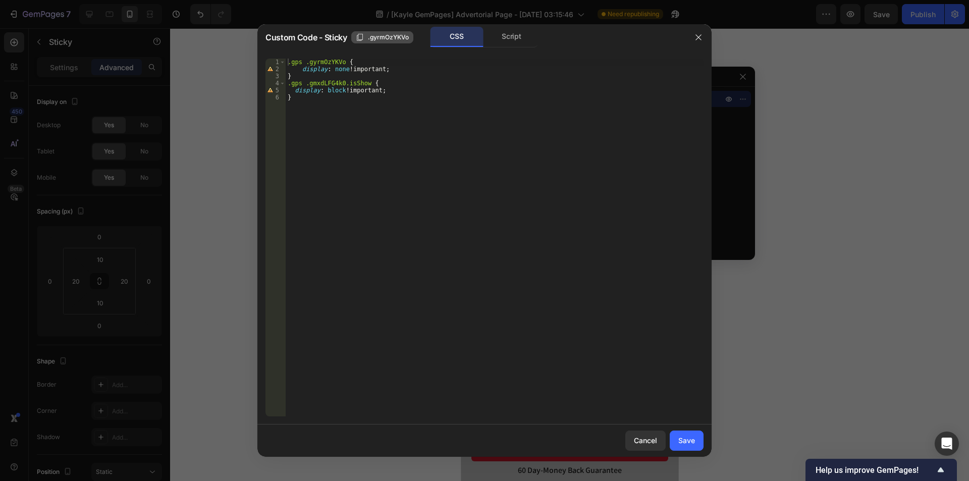
click at [399, 33] on span ".gyrmOzYKVo" at bounding box center [388, 37] width 41 height 9
click at [314, 83] on div ".gps .gyrmOzYKVo { display : none !important ; } .gps .gmxdLFG4k0.isShow { disp…" at bounding box center [495, 245] width 418 height 372
paste textarea "gyrmOzYKVo."
type textarea ".gps .gyrmOzYKVo.isShow {"
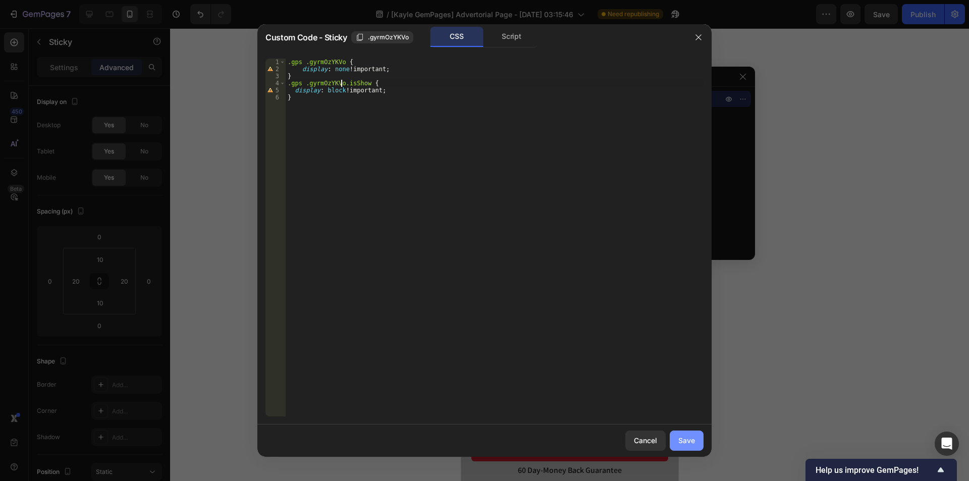
click at [690, 437] on div "Save" at bounding box center [686, 440] width 17 height 11
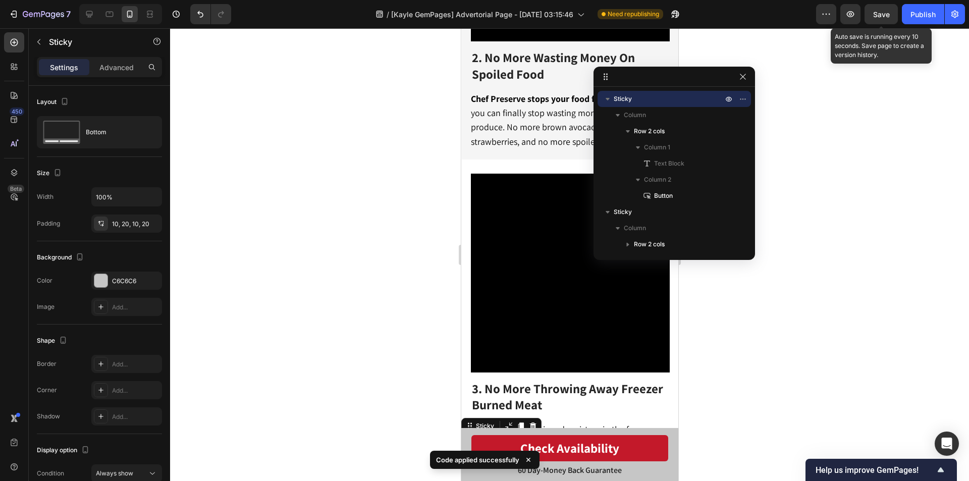
click at [876, 15] on span "Save" at bounding box center [881, 14] width 17 height 9
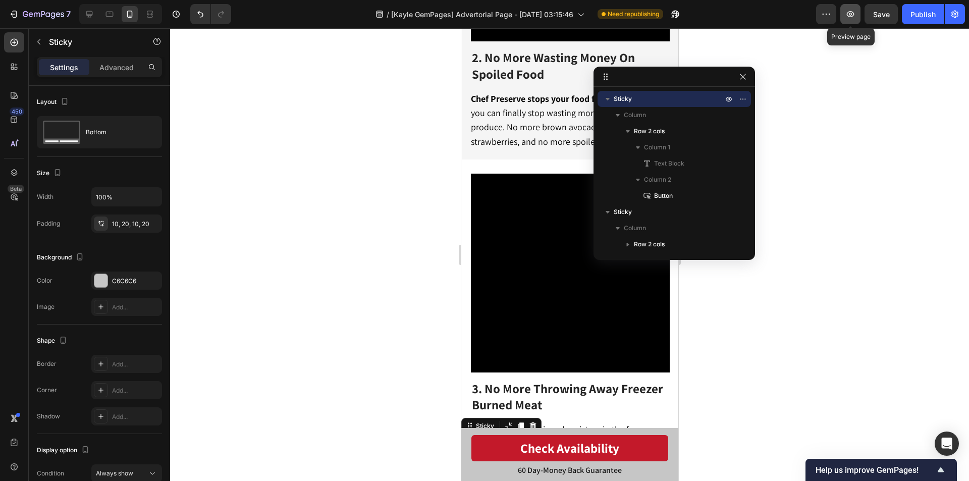
click at [848, 13] on icon "button" at bounding box center [850, 14] width 10 height 10
click at [931, 13] on div "Publish" at bounding box center [922, 14] width 25 height 11
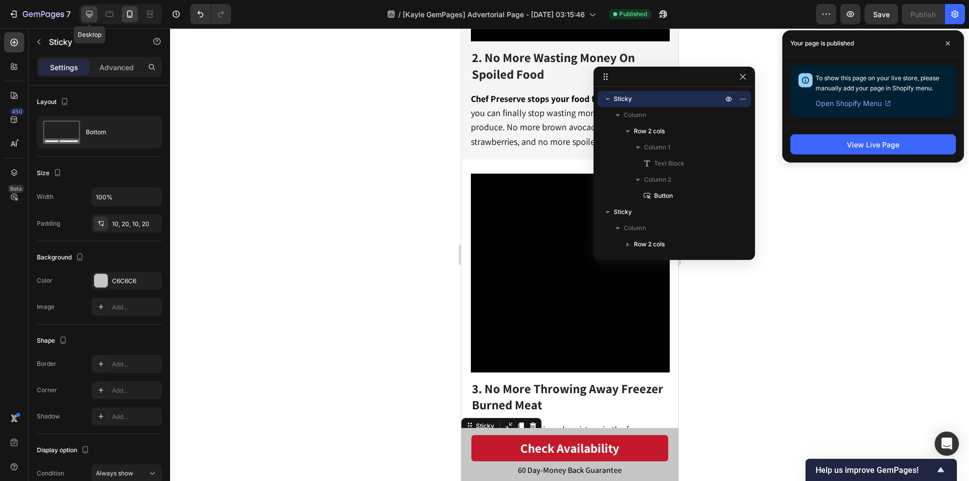
click at [90, 11] on icon at bounding box center [89, 14] width 7 height 7
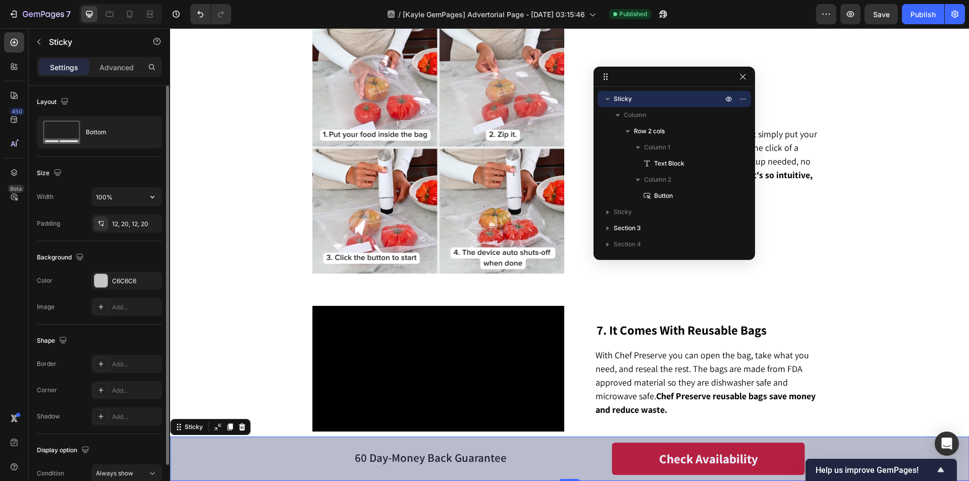
scroll to position [50, 0]
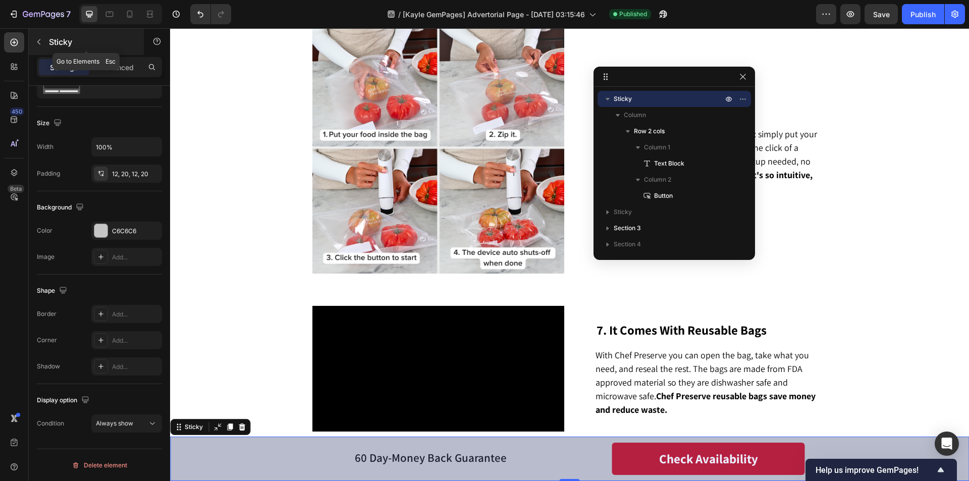
click at [124, 53] on div "Sticky" at bounding box center [86, 42] width 115 height 26
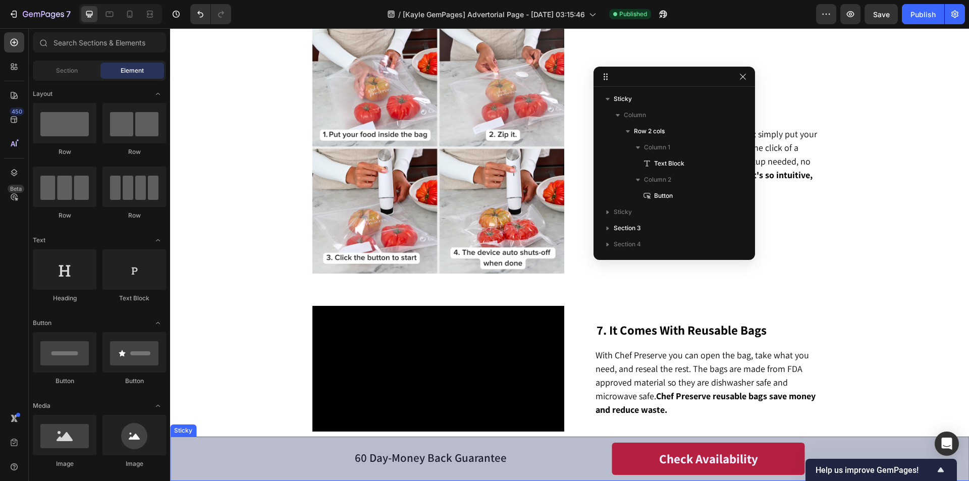
click at [204, 454] on div "60 Day-Money Back Guarantee Text Block Check Availability Button Row" at bounding box center [569, 458] width 778 height 33
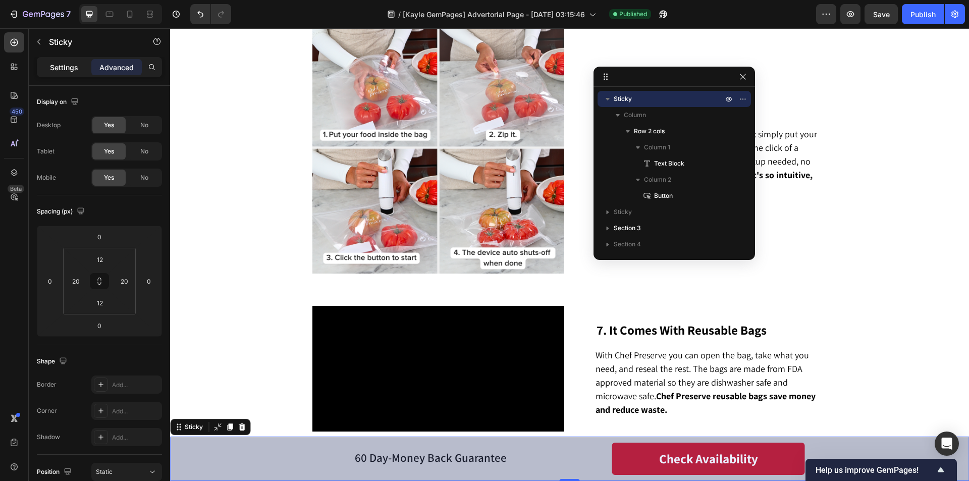
click at [65, 68] on p "Settings" at bounding box center [64, 67] width 28 height 11
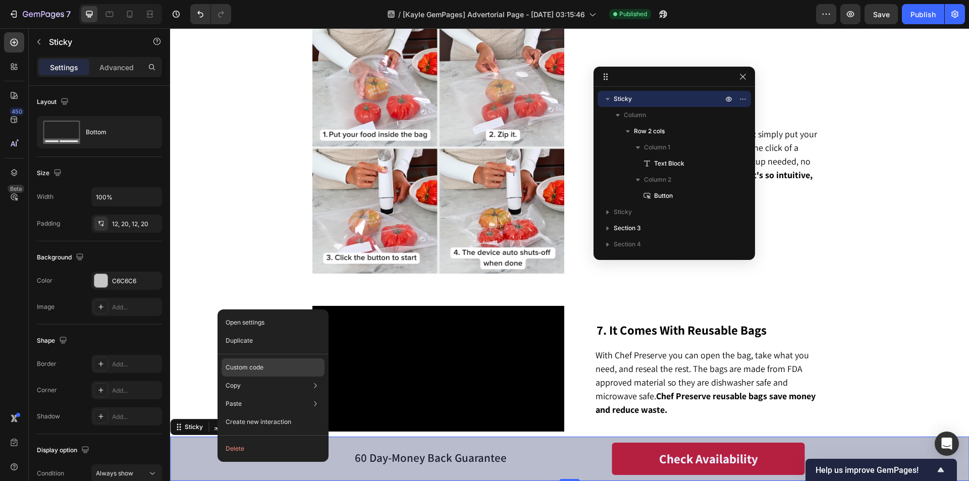
click at [252, 368] on p "Custom code" at bounding box center [245, 367] width 38 height 9
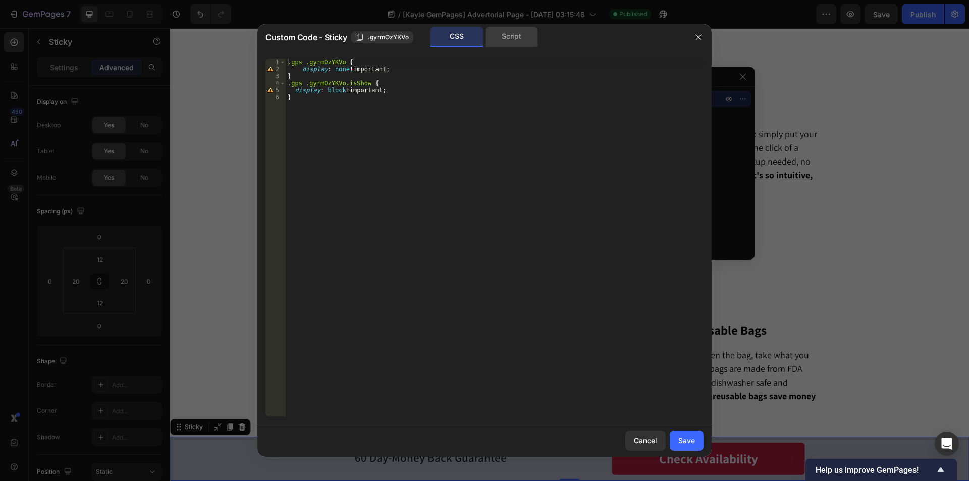
click at [520, 34] on div "Script" at bounding box center [511, 37] width 53 height 20
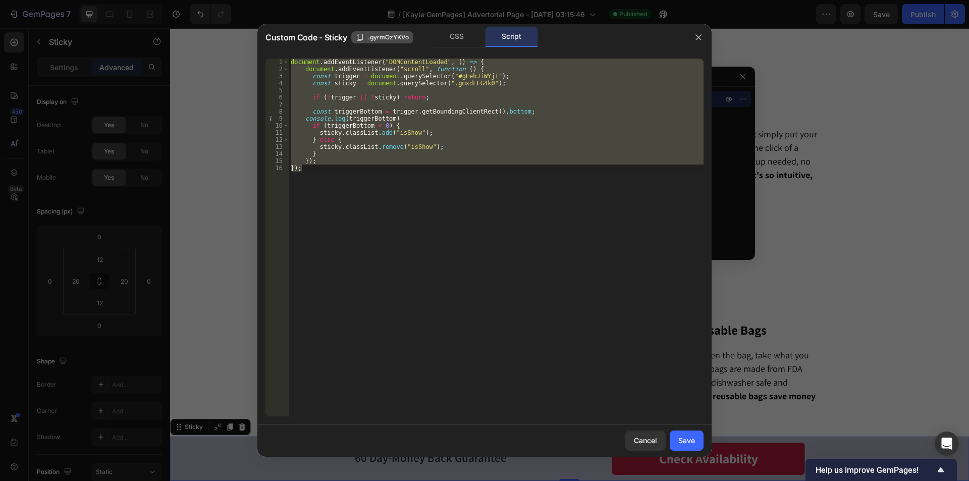
click at [396, 35] on span ".gyrmOzYKVo" at bounding box center [388, 37] width 41 height 9
click at [442, 83] on div "document . addEventListener ( "DOMContentLoaded" , ( ) => { document . addEvent…" at bounding box center [496, 238] width 415 height 358
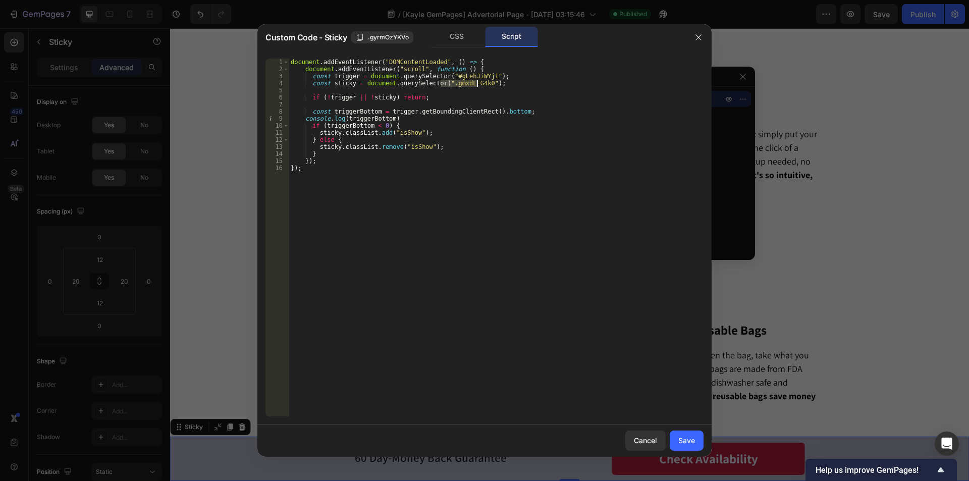
drag, startPoint x: 441, startPoint y: 81, endPoint x: 478, endPoint y: 82, distance: 37.3
click at [478, 82] on div "document . addEventListener ( "DOMContentLoaded" , ( ) => { document . addEvent…" at bounding box center [496, 245] width 415 height 372
paste textarea "yrmOzYKVo"
type textarea "const sticky = document.querySelector(".gyrmOzYKVo");"
click at [681, 438] on div "Save" at bounding box center [686, 440] width 17 height 11
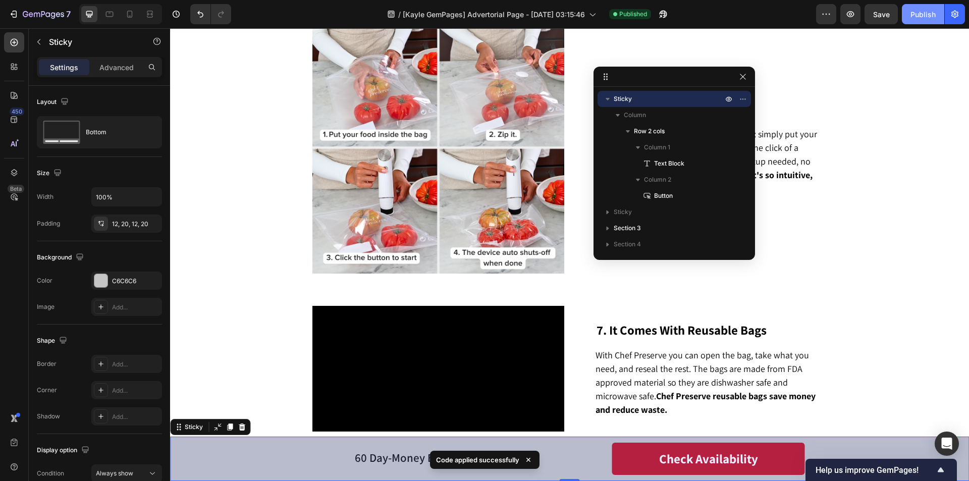
click at [929, 11] on div "Publish" at bounding box center [922, 14] width 25 height 11
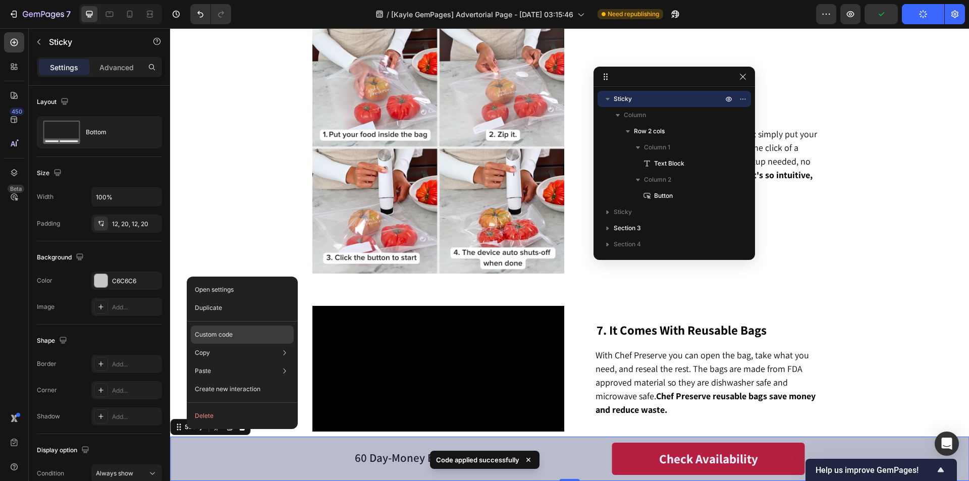
click at [237, 332] on div "Custom code" at bounding box center [242, 334] width 103 height 18
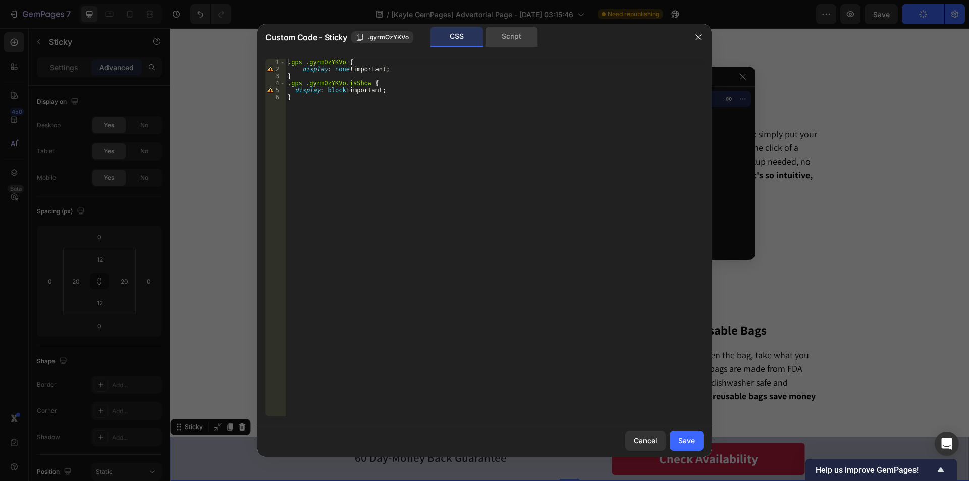
click at [497, 32] on div "Script" at bounding box center [511, 37] width 53 height 20
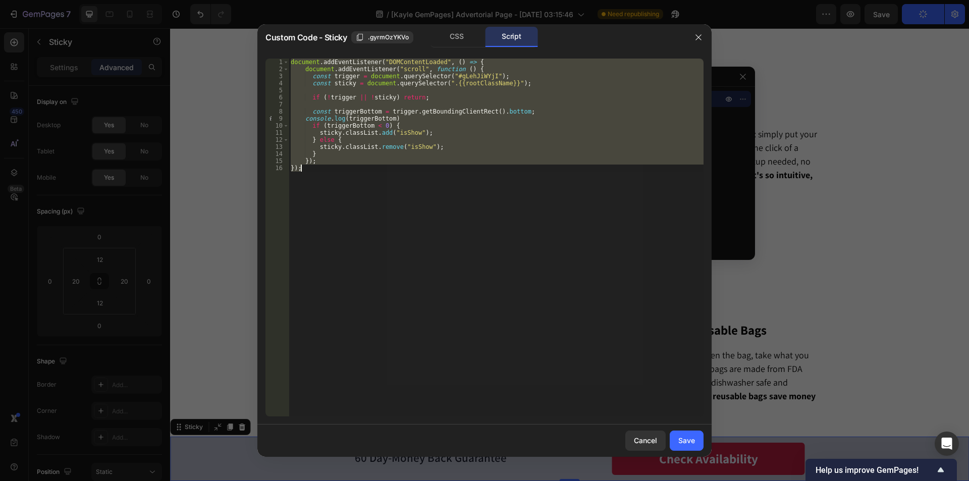
click at [500, 190] on div "document . addEventListener ( "DOMContentLoaded" , ( ) => { document . addEvent…" at bounding box center [496, 238] width 415 height 358
type textarea "});"
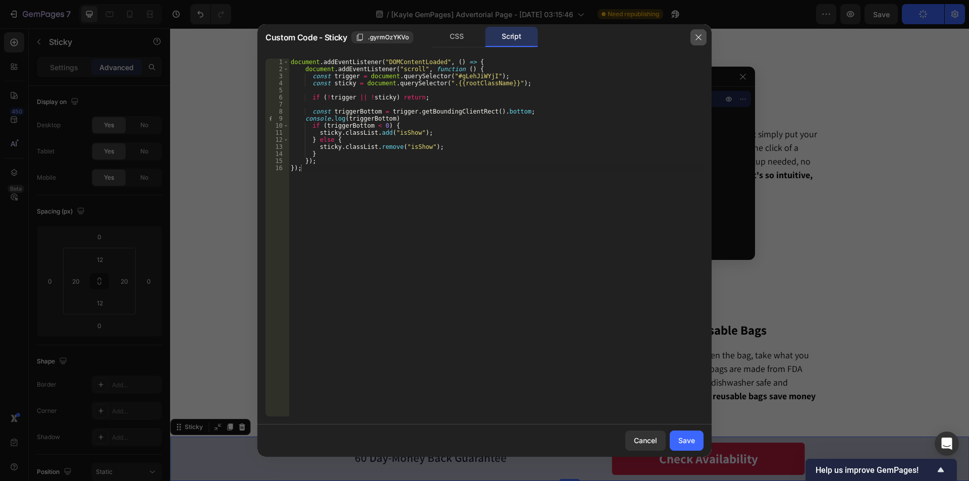
click at [698, 37] on icon "button" at bounding box center [698, 37] width 6 height 6
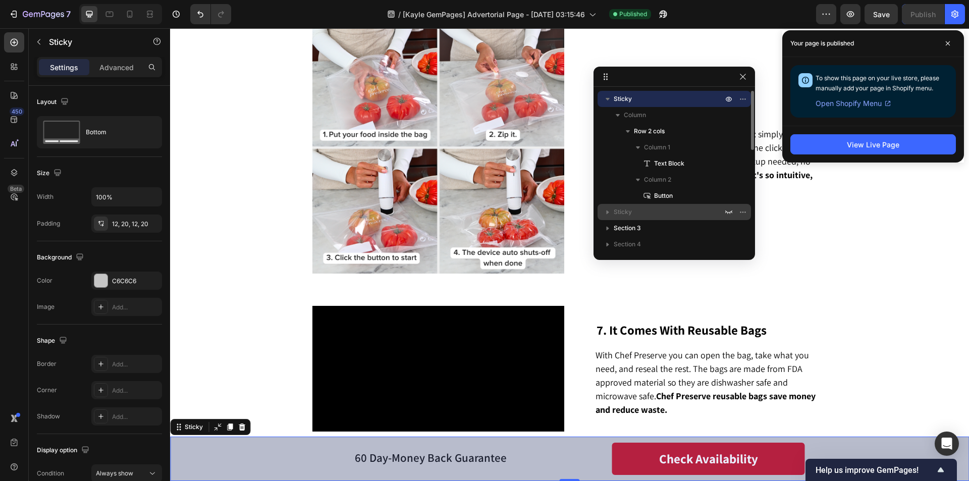
click at [629, 215] on span "Sticky" at bounding box center [622, 212] width 18 height 10
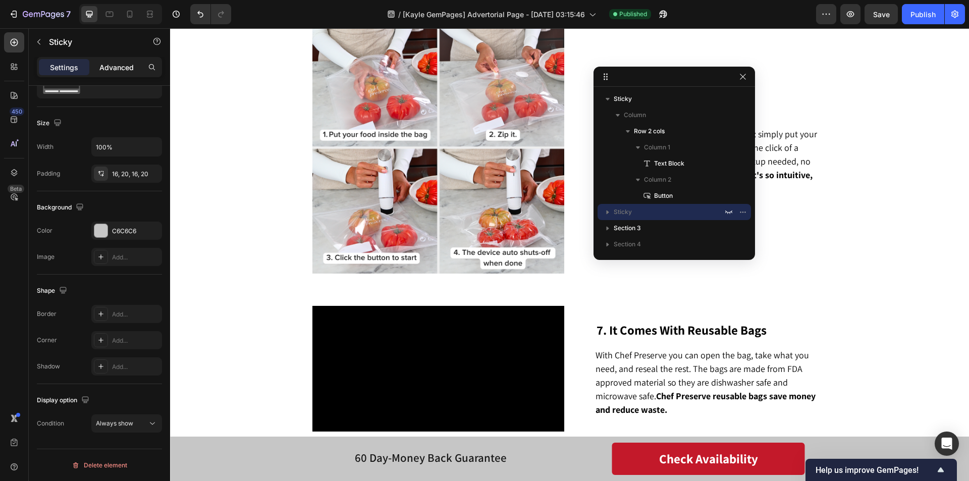
click at [126, 68] on p "Advanced" at bounding box center [116, 67] width 34 height 11
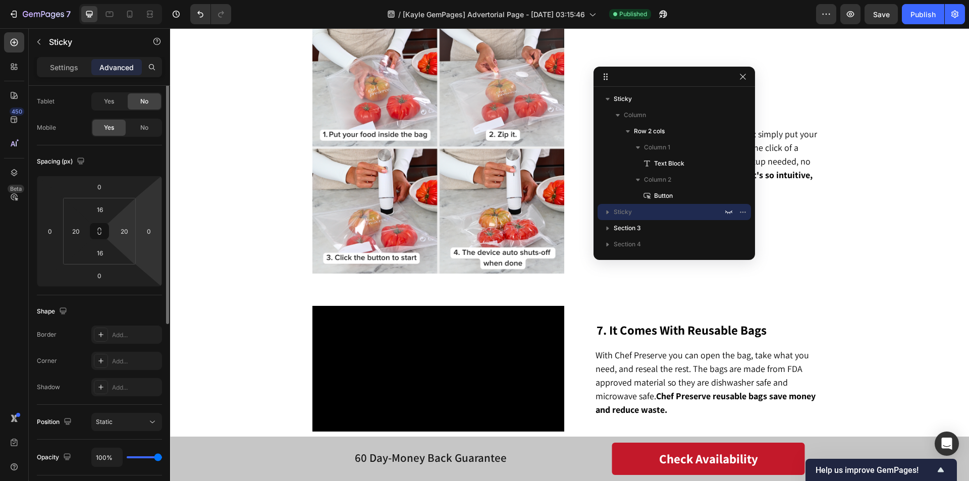
scroll to position [0, 0]
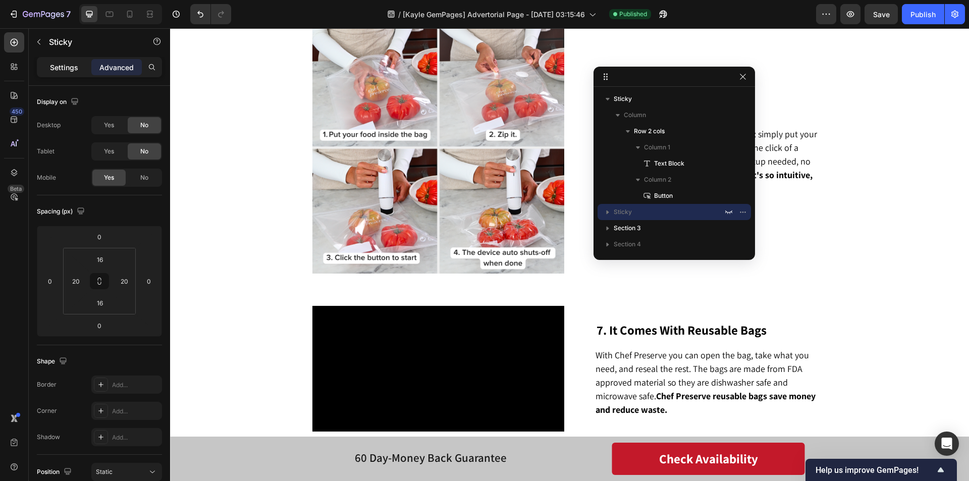
click at [55, 67] on p "Settings" at bounding box center [64, 67] width 28 height 11
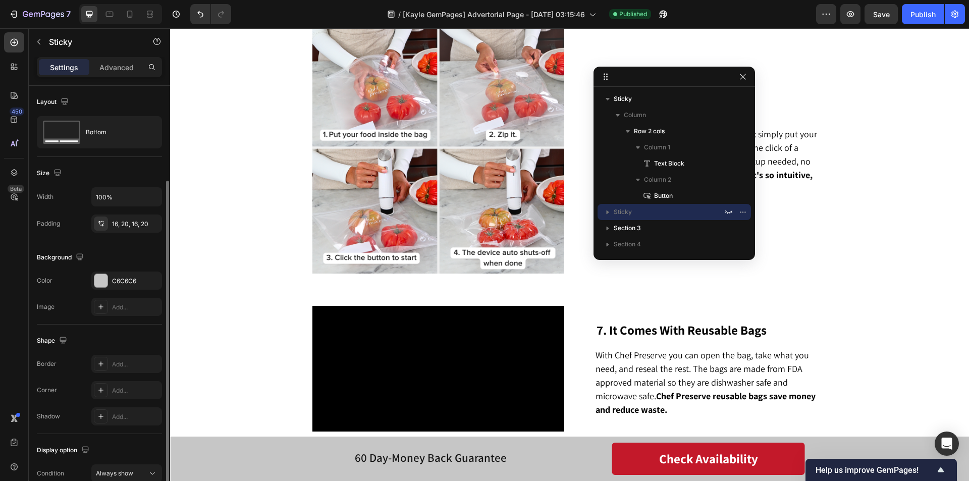
scroll to position [50, 0]
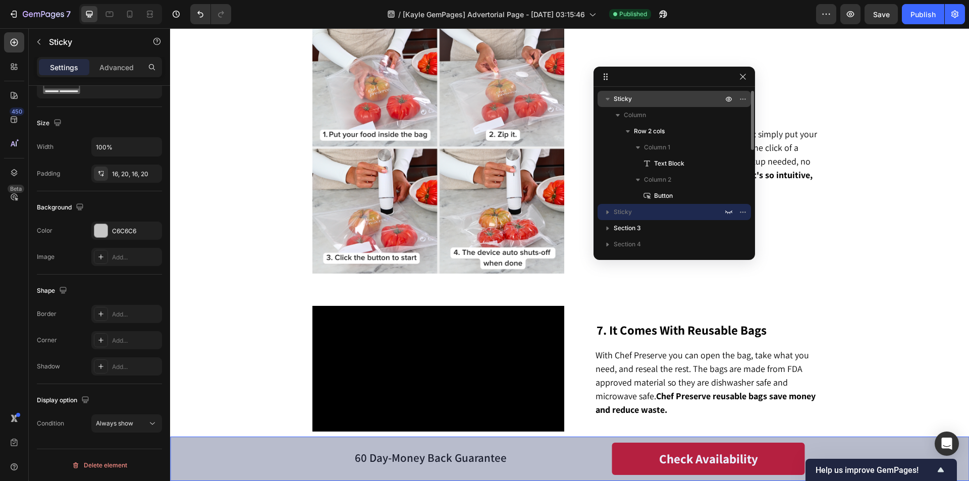
click at [636, 96] on p "Sticky" at bounding box center [668, 99] width 111 height 10
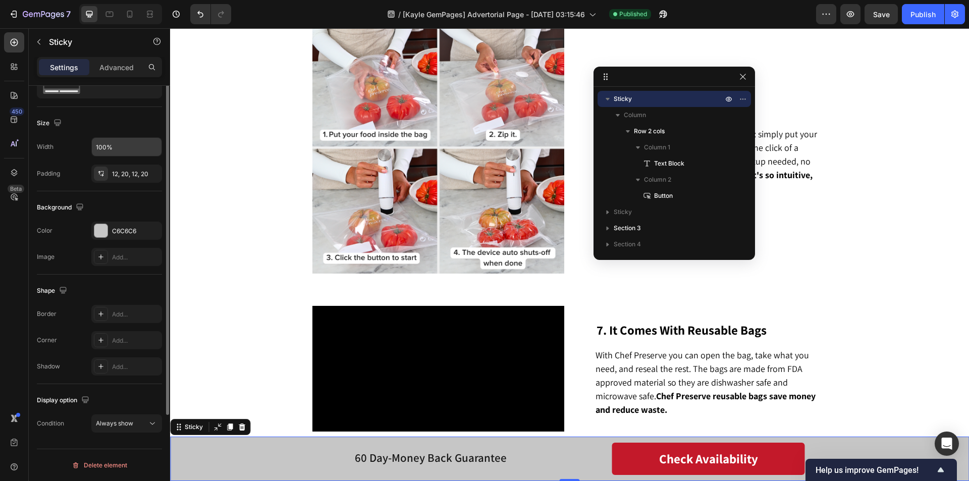
scroll to position [0, 0]
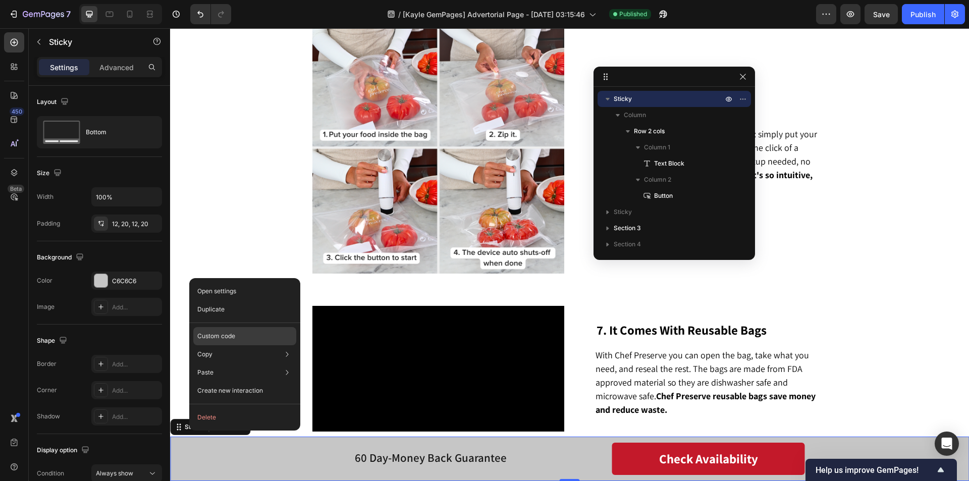
click at [226, 334] on p "Custom code" at bounding box center [216, 335] width 38 height 9
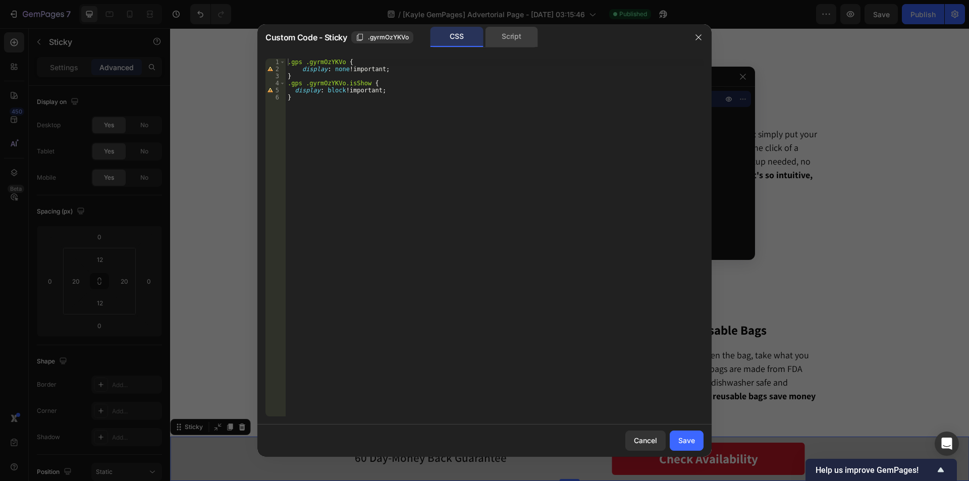
click at [516, 40] on div "Script" at bounding box center [511, 37] width 53 height 20
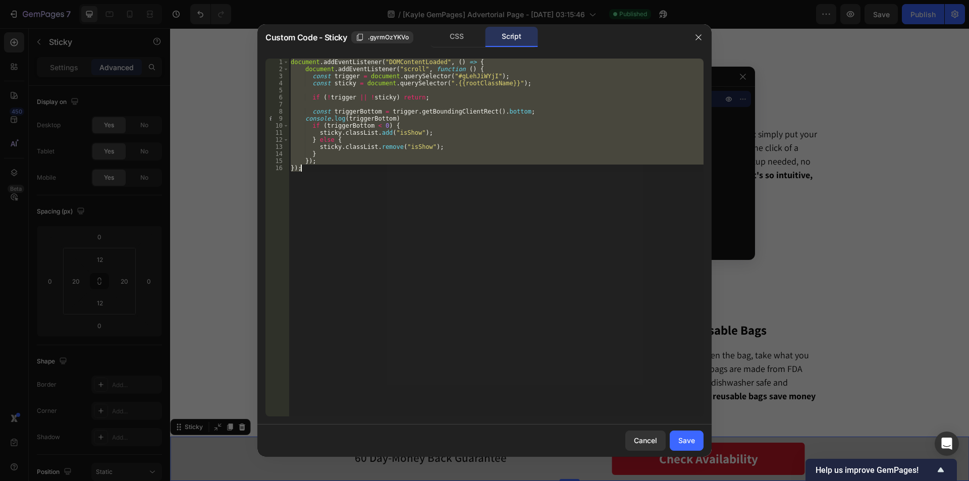
click at [461, 184] on div "document . addEventListener ( "DOMContentLoaded" , ( ) => { document . addEvent…" at bounding box center [496, 238] width 415 height 358
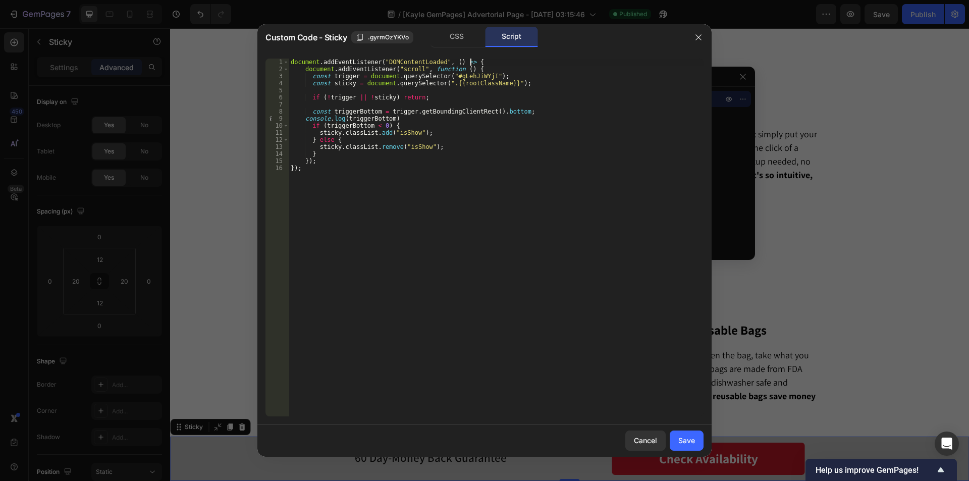
click at [477, 63] on div "document . addEventListener ( "DOMContentLoaded" , ( ) => { document . addEvent…" at bounding box center [496, 245] width 415 height 372
type textarea "document.addEventListener("DOMContentLoaded", () => {"
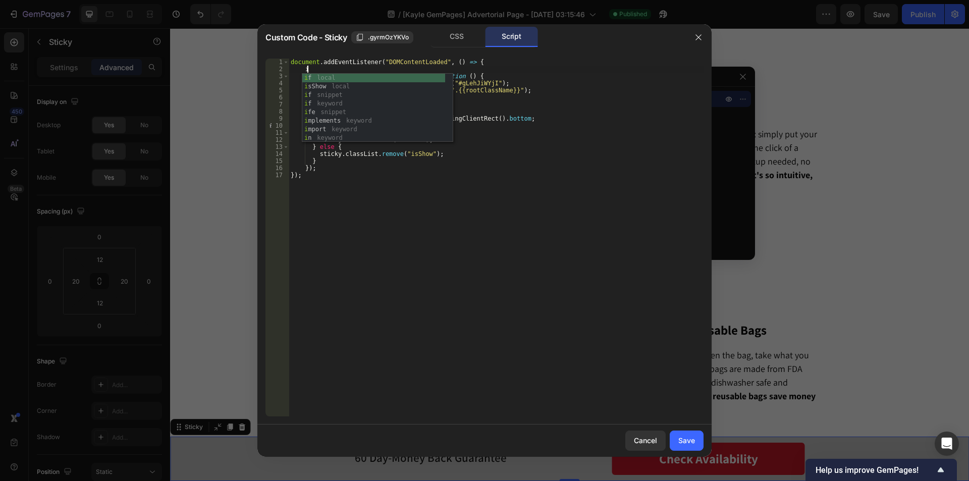
type textarea "i"
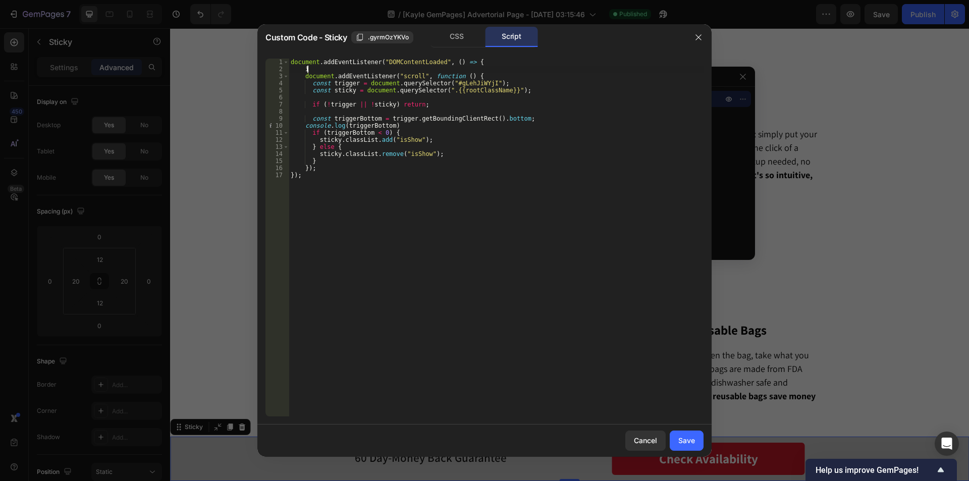
type textarea "ì"
click at [320, 165] on div "document . addEventListener ( "DOMContentLoaded" , ( ) => { if ( window . inner…" at bounding box center [496, 245] width 415 height 372
type textarea "});"
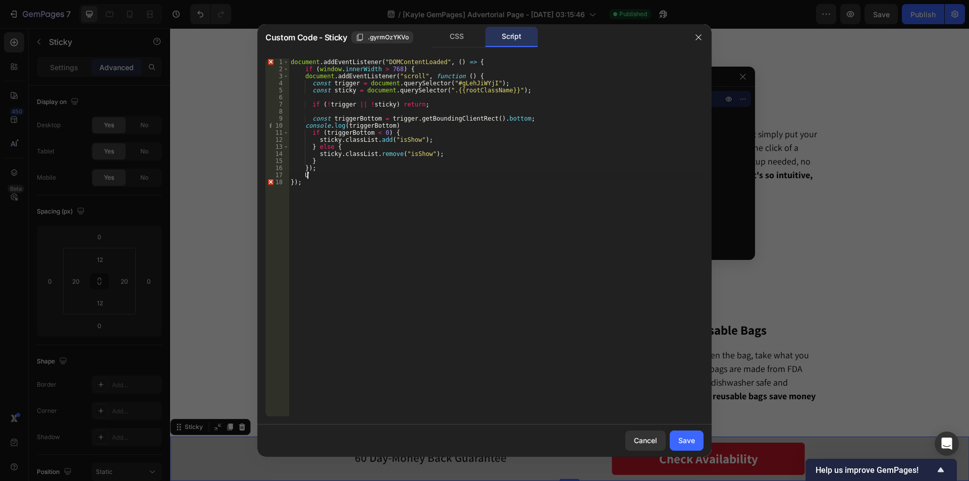
type textarea "Ư"
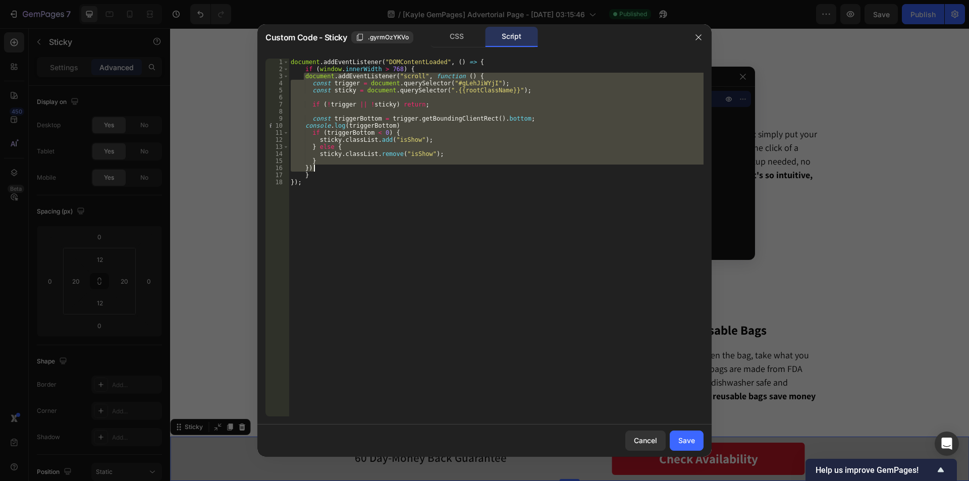
drag, startPoint x: 303, startPoint y: 76, endPoint x: 335, endPoint y: 166, distance: 95.9
click at [335, 166] on div "document . addEventListener ( "DOMContentLoaded" , ( ) => { if ( window . inner…" at bounding box center [496, 245] width 415 height 372
click at [342, 173] on div "document . addEventListener ( "DOMContentLoaded" , ( ) => { if ( window . inner…" at bounding box center [496, 245] width 415 height 372
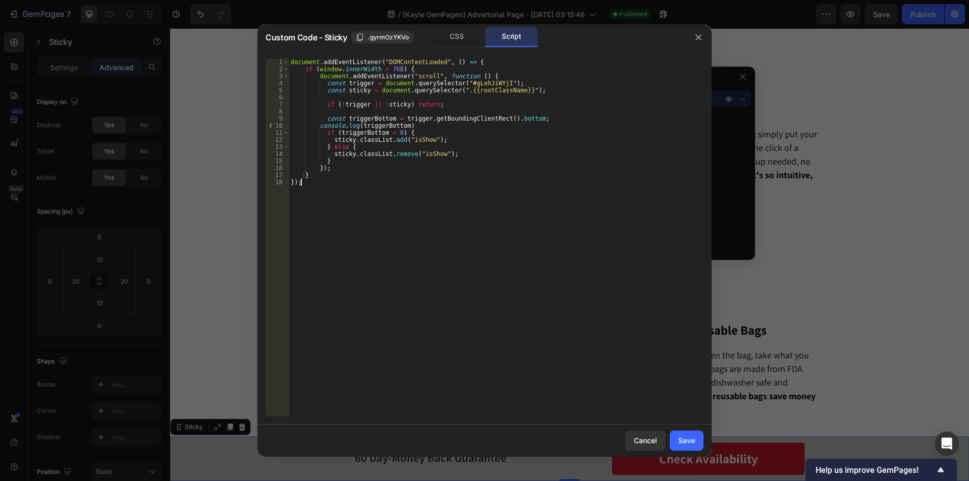
click at [352, 188] on div "document . addEventListener ( "DOMContentLoaded" , ( ) => { if ( window . inner…" at bounding box center [496, 245] width 415 height 372
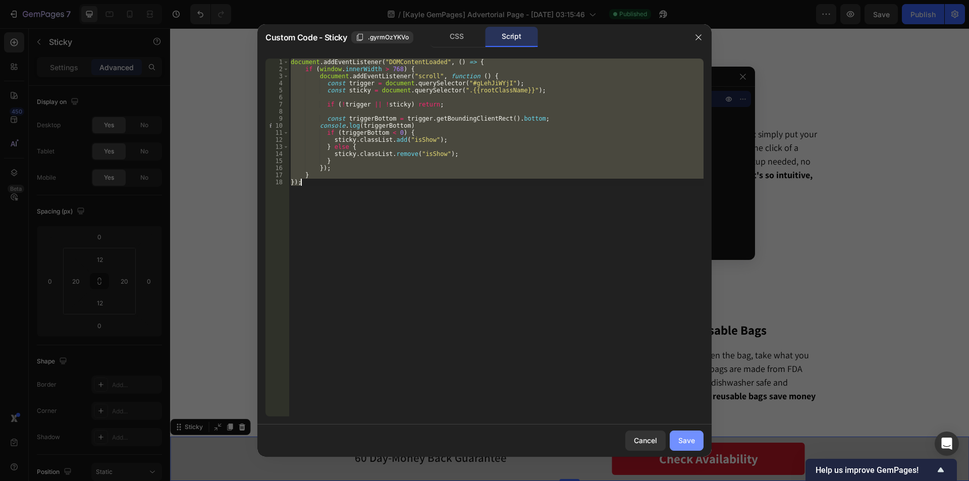
type textarea "} });"
click at [679, 438] on div "Save" at bounding box center [686, 440] width 17 height 11
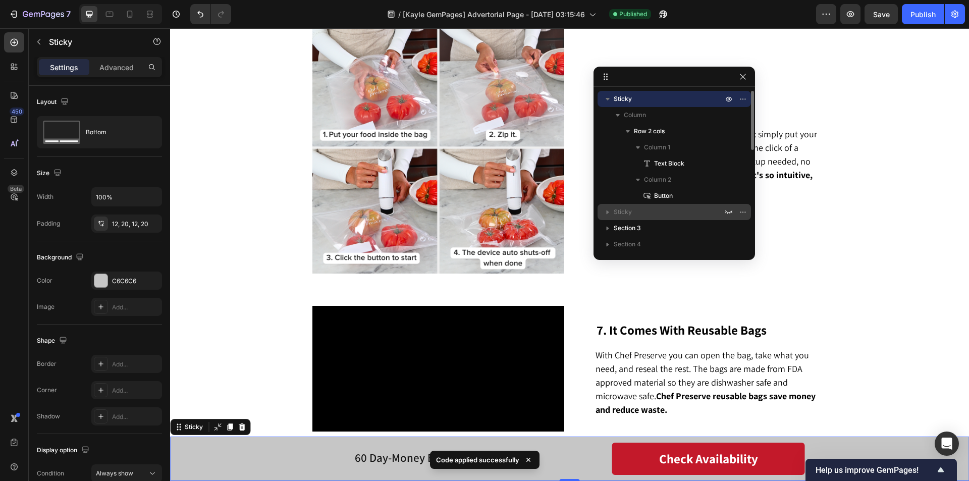
click at [635, 207] on p "Sticky" at bounding box center [668, 212] width 111 height 10
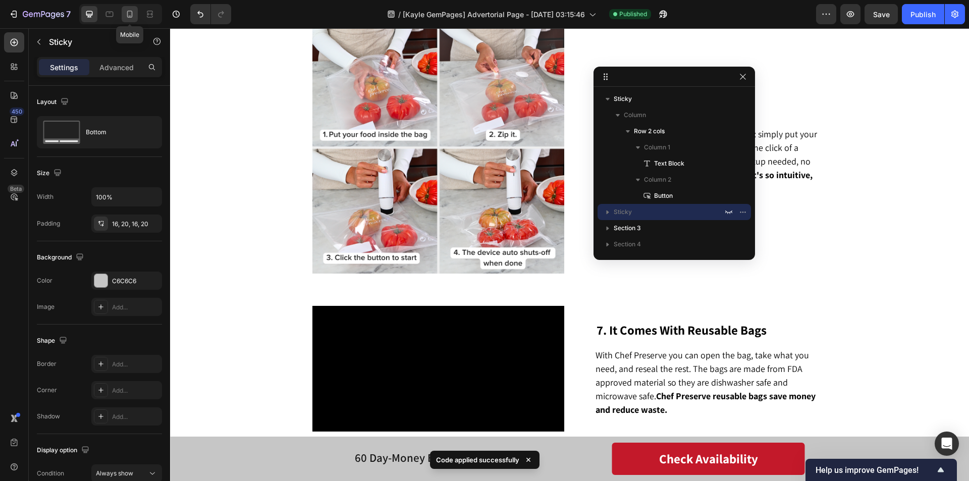
click at [131, 13] on icon at bounding box center [130, 14] width 10 height 10
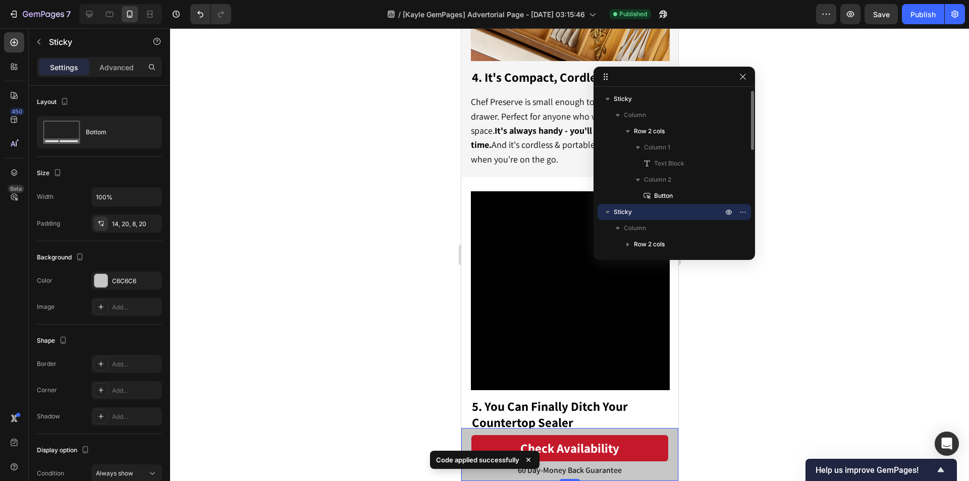
scroll to position [1388, 0]
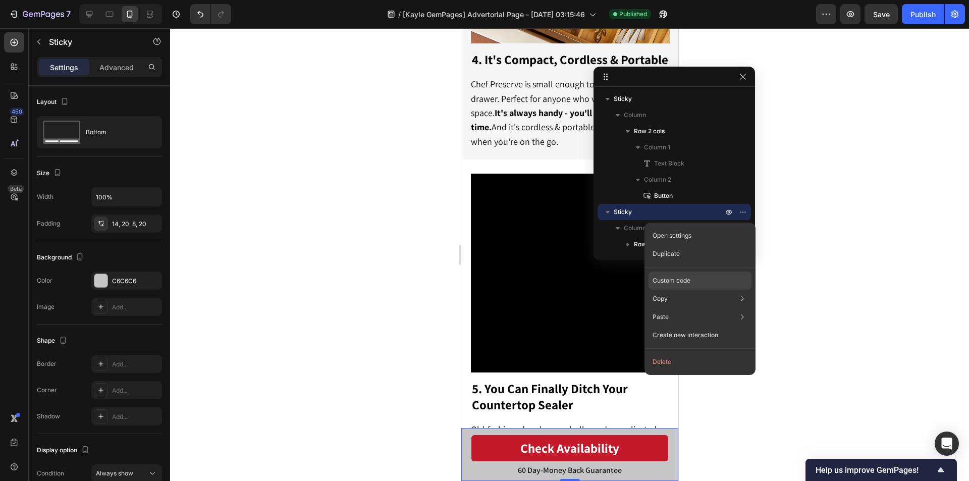
click at [685, 280] on p "Custom code" at bounding box center [671, 280] width 38 height 9
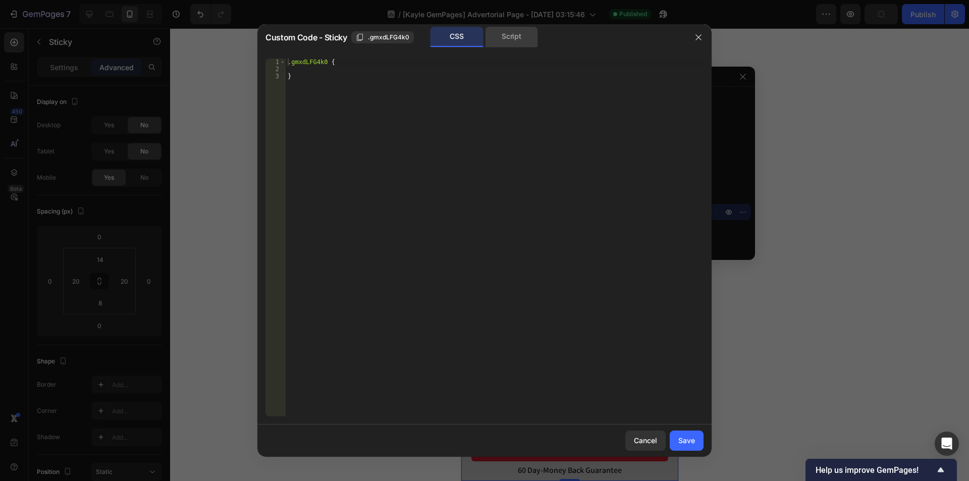
click at [512, 42] on div "Script" at bounding box center [511, 37] width 53 height 20
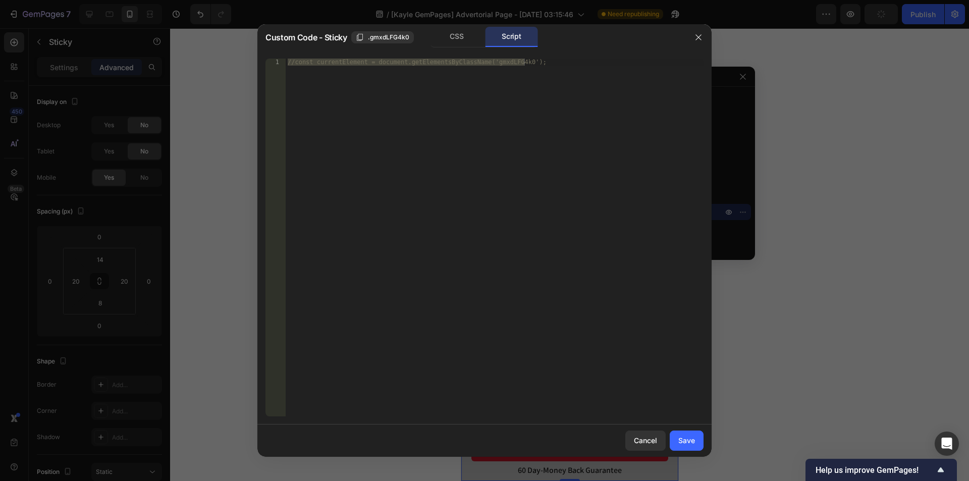
click at [444, 134] on div "//const currentElement = document.getElementsByClassName('gmxdLFG4k0');" at bounding box center [495, 238] width 418 height 358
paste textarea "}"
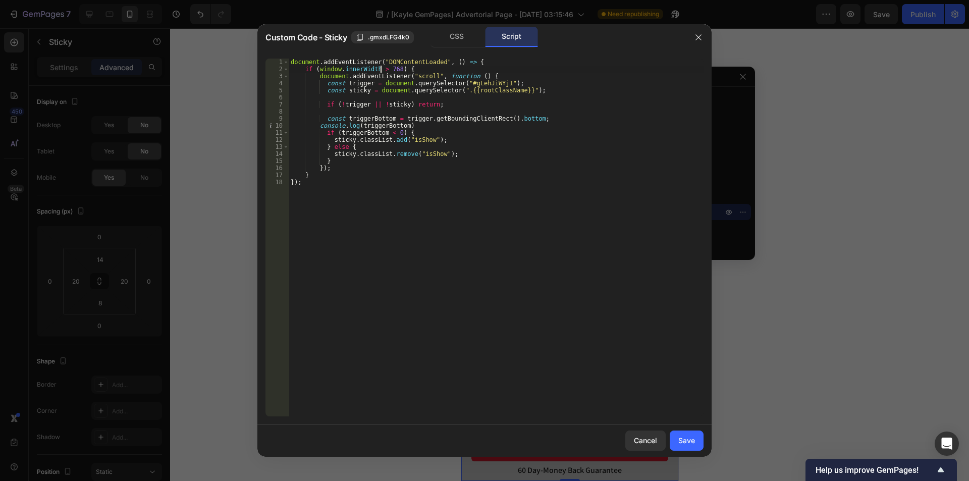
click at [381, 69] on div "document . addEventListener ( "DOMContentLoaded" , ( ) => { if ( window . inner…" at bounding box center [496, 245] width 415 height 372
type textarea "if (window.innerWidth < 768) {"
click at [687, 438] on div "Save" at bounding box center [686, 440] width 17 height 11
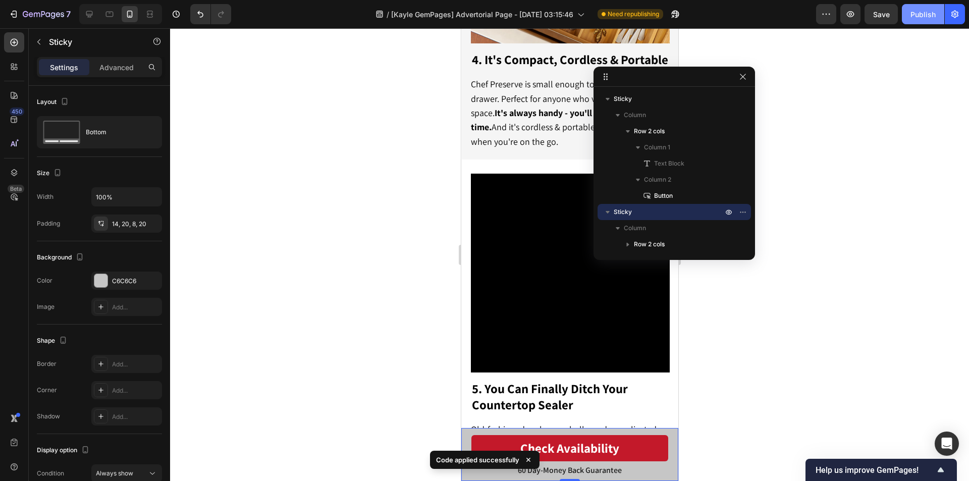
click at [922, 17] on div "Publish" at bounding box center [922, 14] width 25 height 11
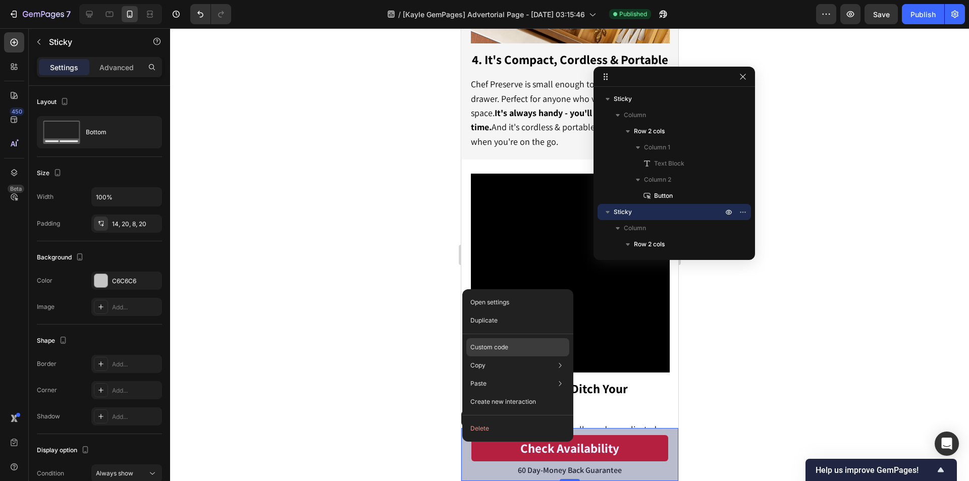
click at [497, 346] on p "Custom code" at bounding box center [489, 347] width 38 height 9
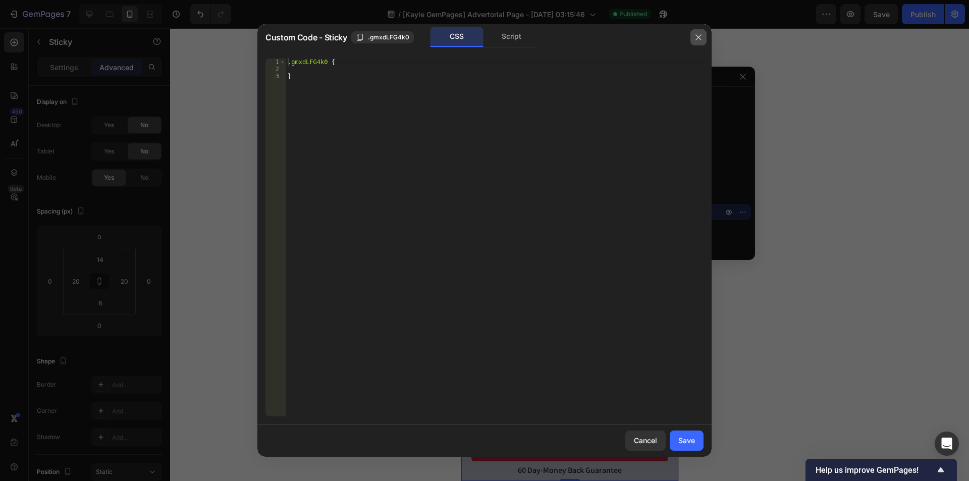
click at [695, 34] on icon "button" at bounding box center [698, 37] width 8 height 8
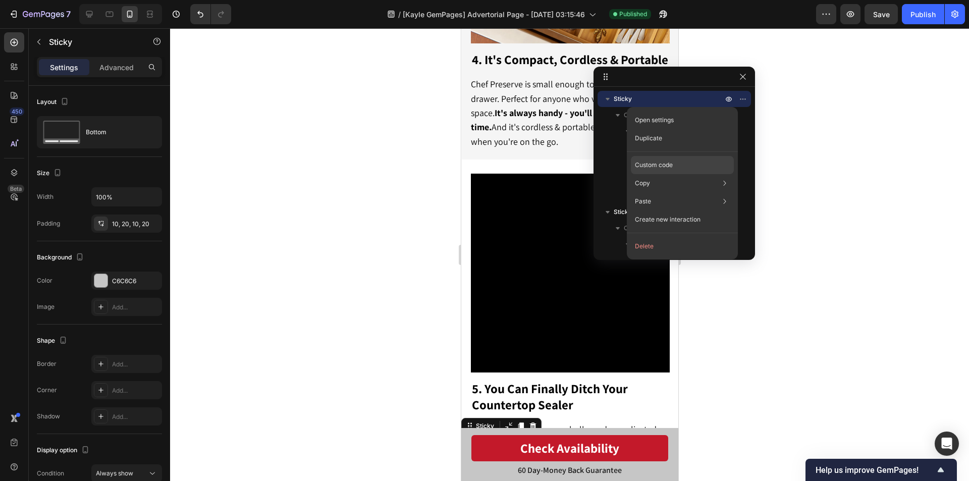
click at [663, 164] on p "Custom code" at bounding box center [654, 164] width 38 height 9
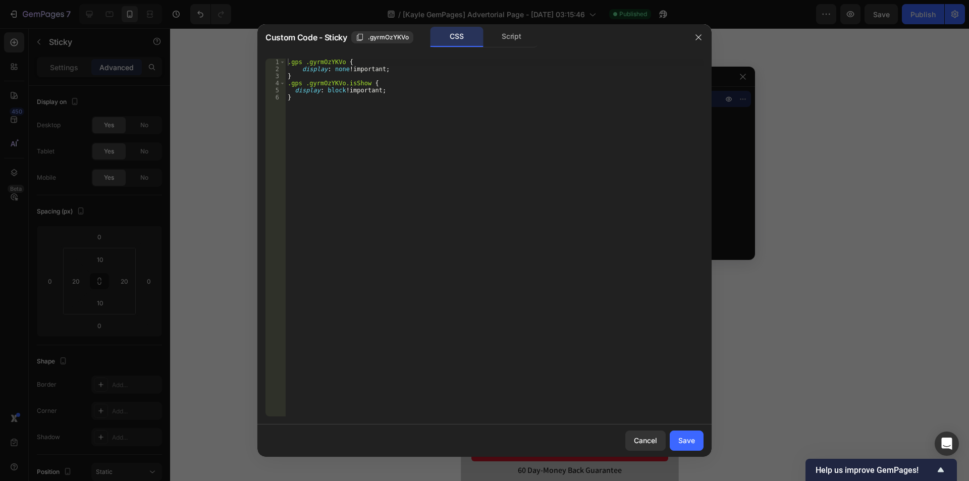
click at [375, 127] on div ".gps .gyrmOzYKVo { display : none !important ; } .gps .gyrmOzYKVo.isShow { disp…" at bounding box center [495, 245] width 418 height 372
type textarea "display: block!important; }"
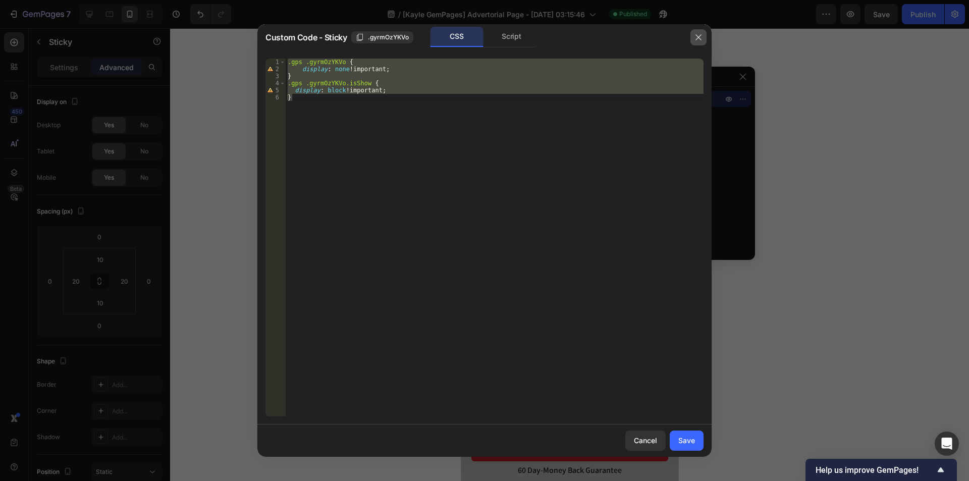
click at [697, 38] on icon "button" at bounding box center [698, 37] width 6 height 6
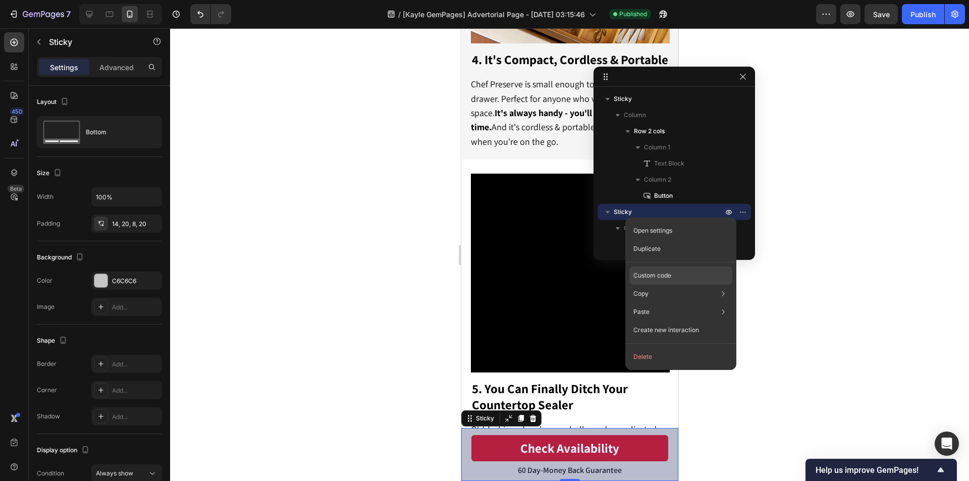
click at [658, 275] on p "Custom code" at bounding box center [652, 275] width 38 height 9
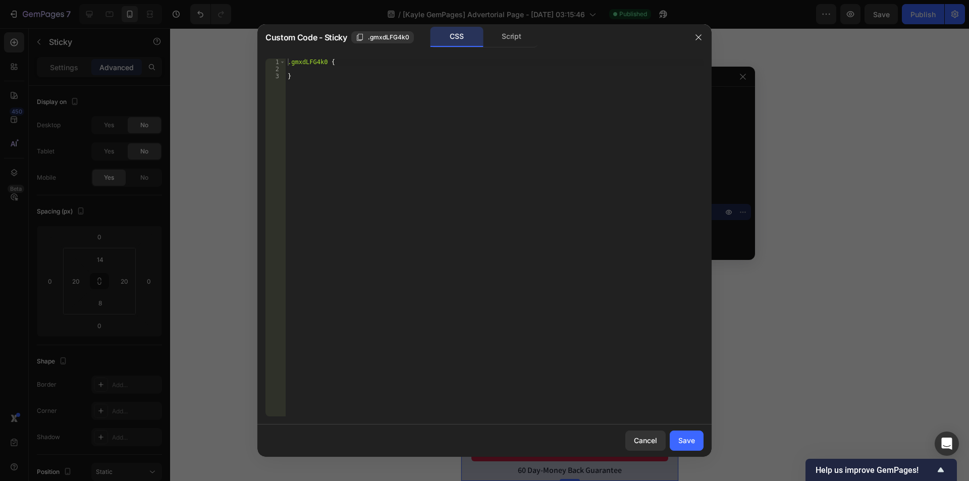
click at [419, 151] on div ".gmxdLFG4k0 { }" at bounding box center [495, 245] width 418 height 372
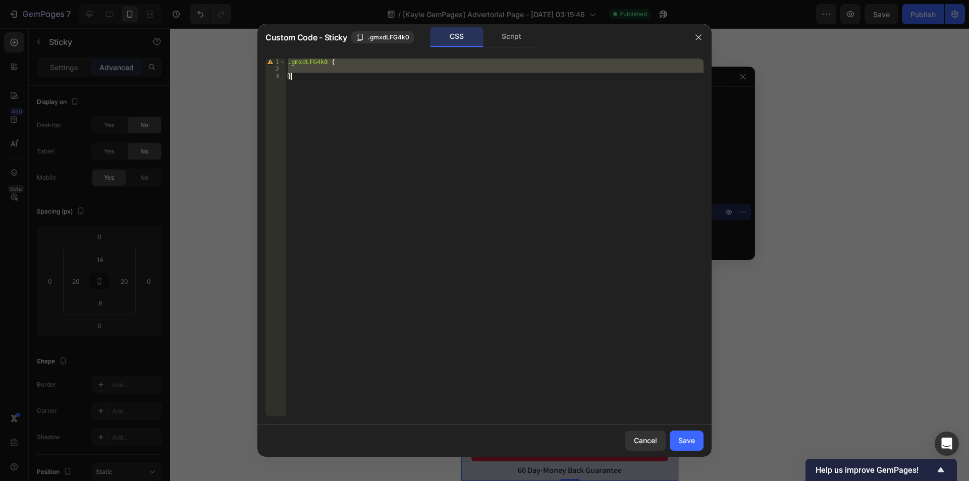
paste textarea
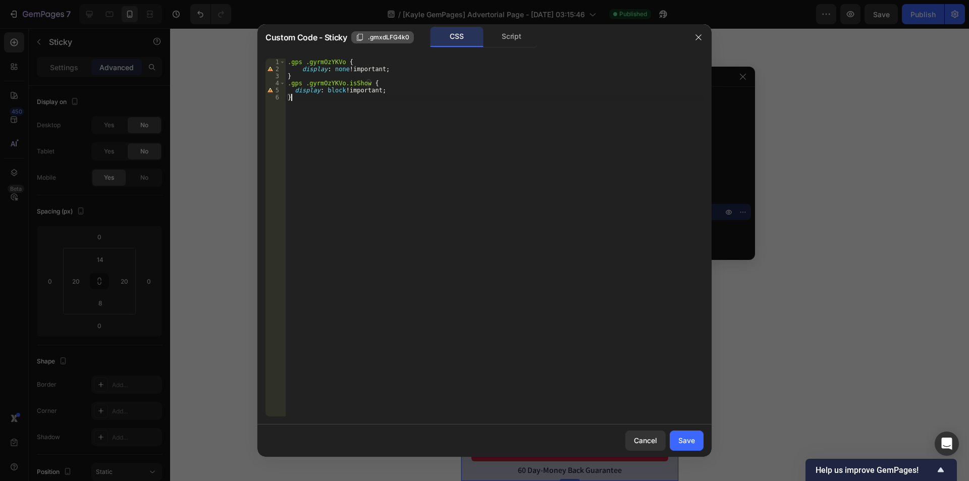
click at [377, 39] on span ".gmxdLFG4k0" at bounding box center [388, 37] width 41 height 9
drag, startPoint x: 340, startPoint y: 60, endPoint x: 305, endPoint y: 59, distance: 34.8
click at [305, 59] on div ".gps .gyrmOzYKVo { display : none !important ; } .gps .gyrmOzYKVo.isShow { disp…" at bounding box center [495, 245] width 418 height 372
paste textarea "mxdLFG4k0"
drag, startPoint x: 342, startPoint y: 83, endPoint x: 304, endPoint y: 82, distance: 37.3
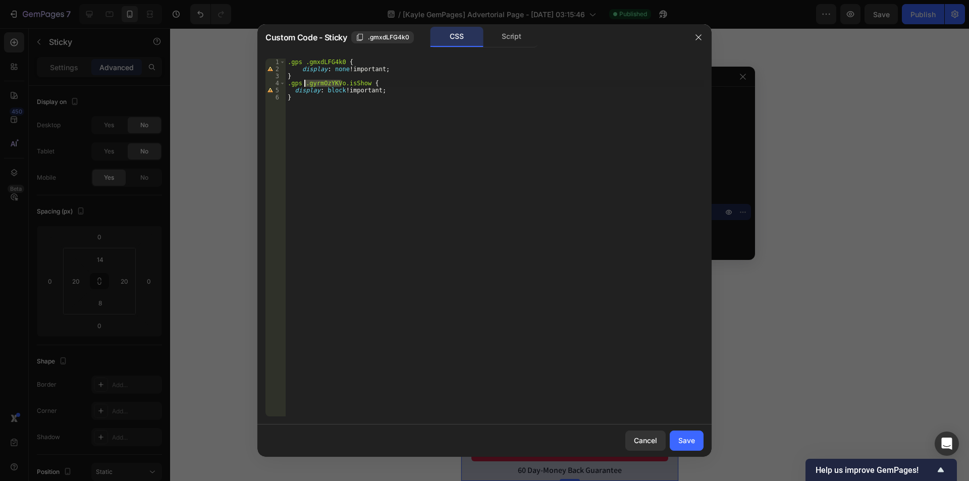
click at [304, 82] on div ".gps .gmxdLFG4k0 { display : none !important ; } .gps .gyrmOzYKVo.isShow { disp…" at bounding box center [495, 245] width 418 height 372
paste textarea "mxdLFG4k0"
type textarea ".gps .gmxdLFG4k0.isShow {"
click at [684, 440] on div "Save" at bounding box center [686, 440] width 17 height 11
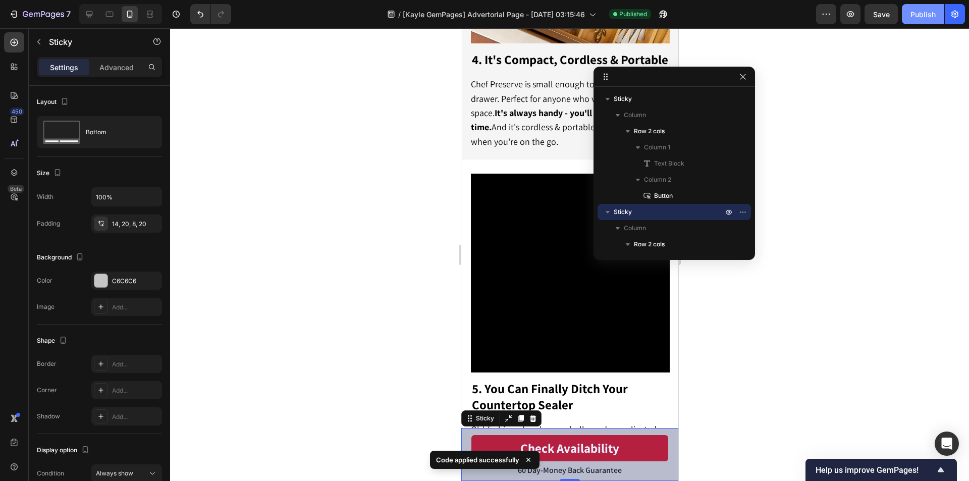
click at [921, 13] on div "Publish" at bounding box center [922, 14] width 25 height 11
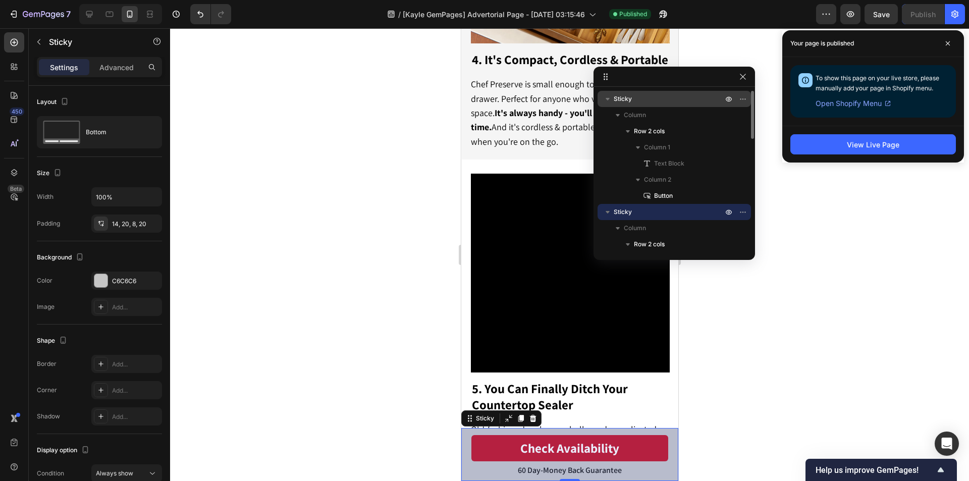
click at [609, 100] on icon "button" at bounding box center [607, 99] width 10 height 10
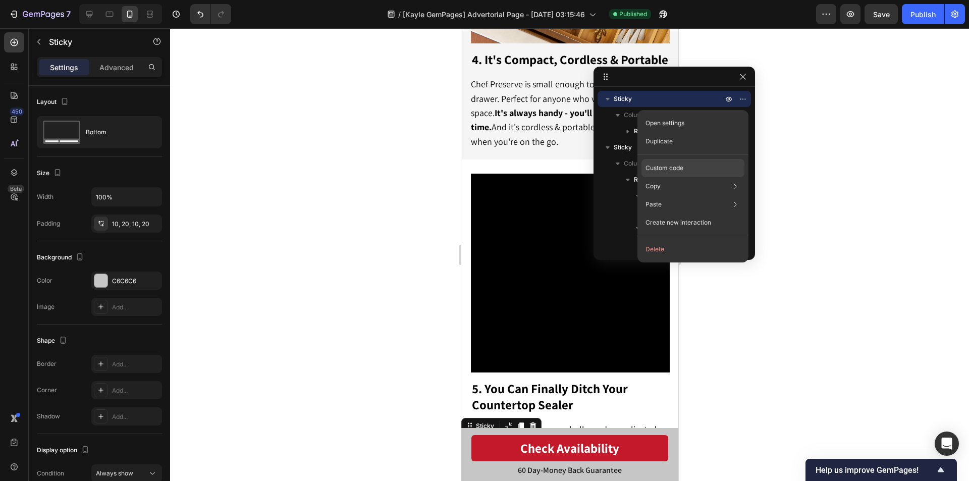
click at [668, 170] on p "Custom code" at bounding box center [664, 167] width 38 height 9
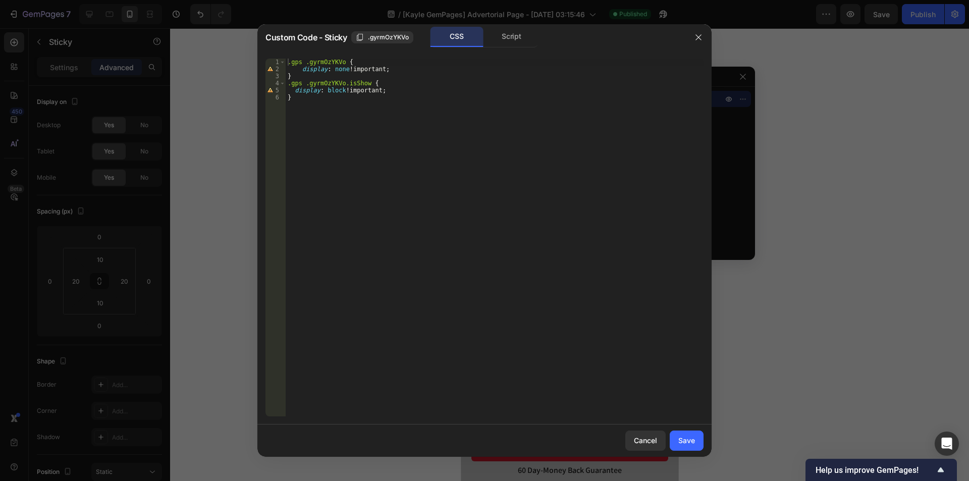
drag, startPoint x: 723, startPoint y: 78, endPoint x: 728, endPoint y: 79, distance: 5.1
click at [728, 79] on div at bounding box center [484, 240] width 969 height 481
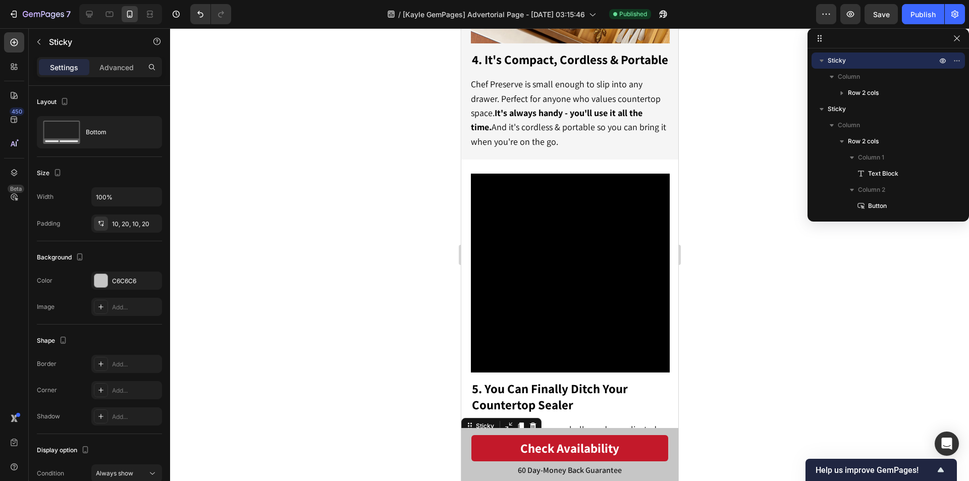
drag, startPoint x: 648, startPoint y: 79, endPoint x: 903, endPoint y: 40, distance: 257.8
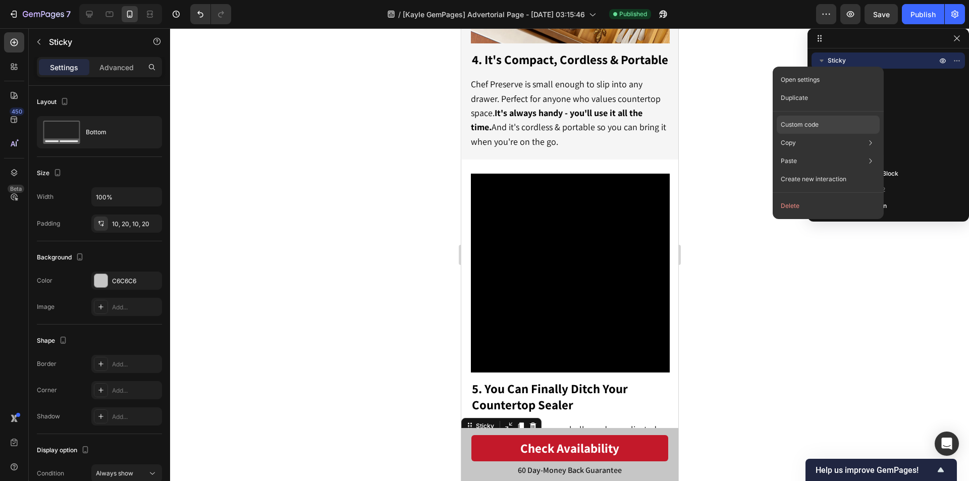
click at [827, 123] on div "Custom code" at bounding box center [827, 125] width 103 height 18
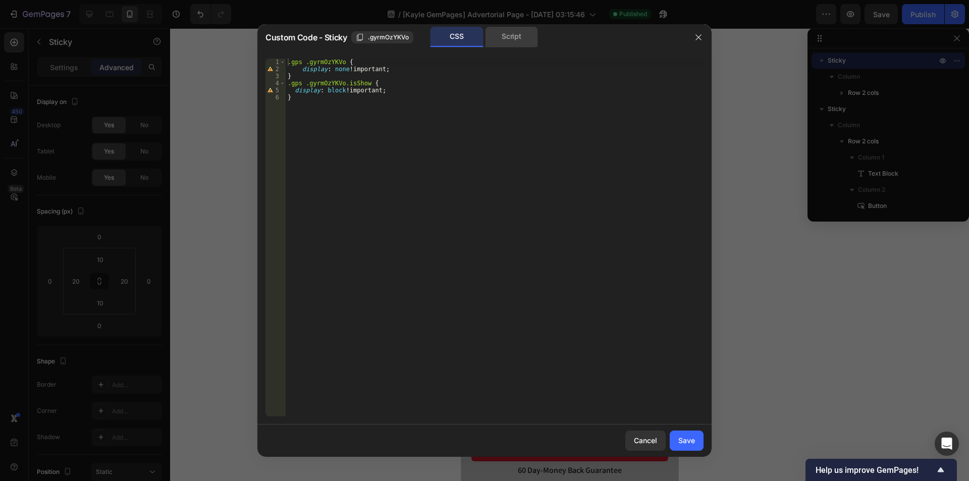
click at [498, 34] on div "Script" at bounding box center [511, 37] width 53 height 20
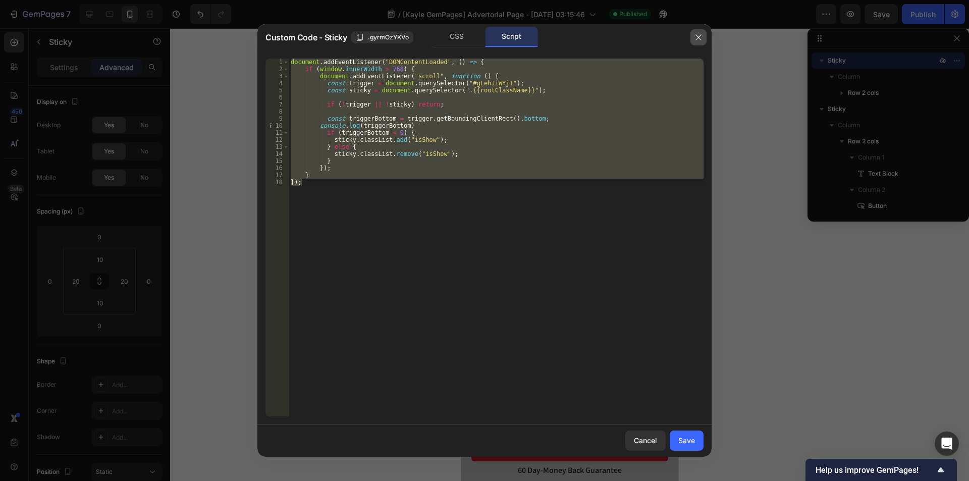
click at [701, 41] on button "button" at bounding box center [698, 37] width 16 height 16
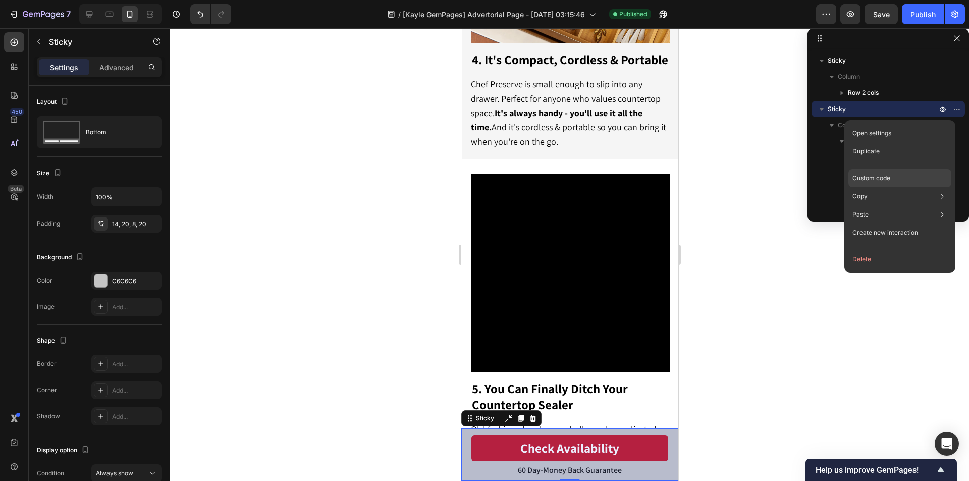
click at [885, 177] on p "Custom code" at bounding box center [871, 178] width 38 height 9
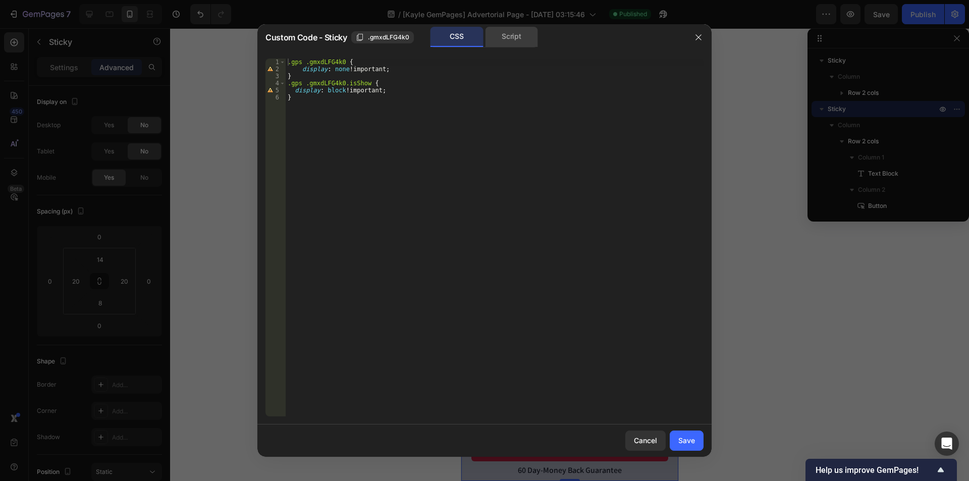
click at [510, 39] on div "Script" at bounding box center [511, 37] width 53 height 20
